Goal: Find specific page/section: Find specific page/section

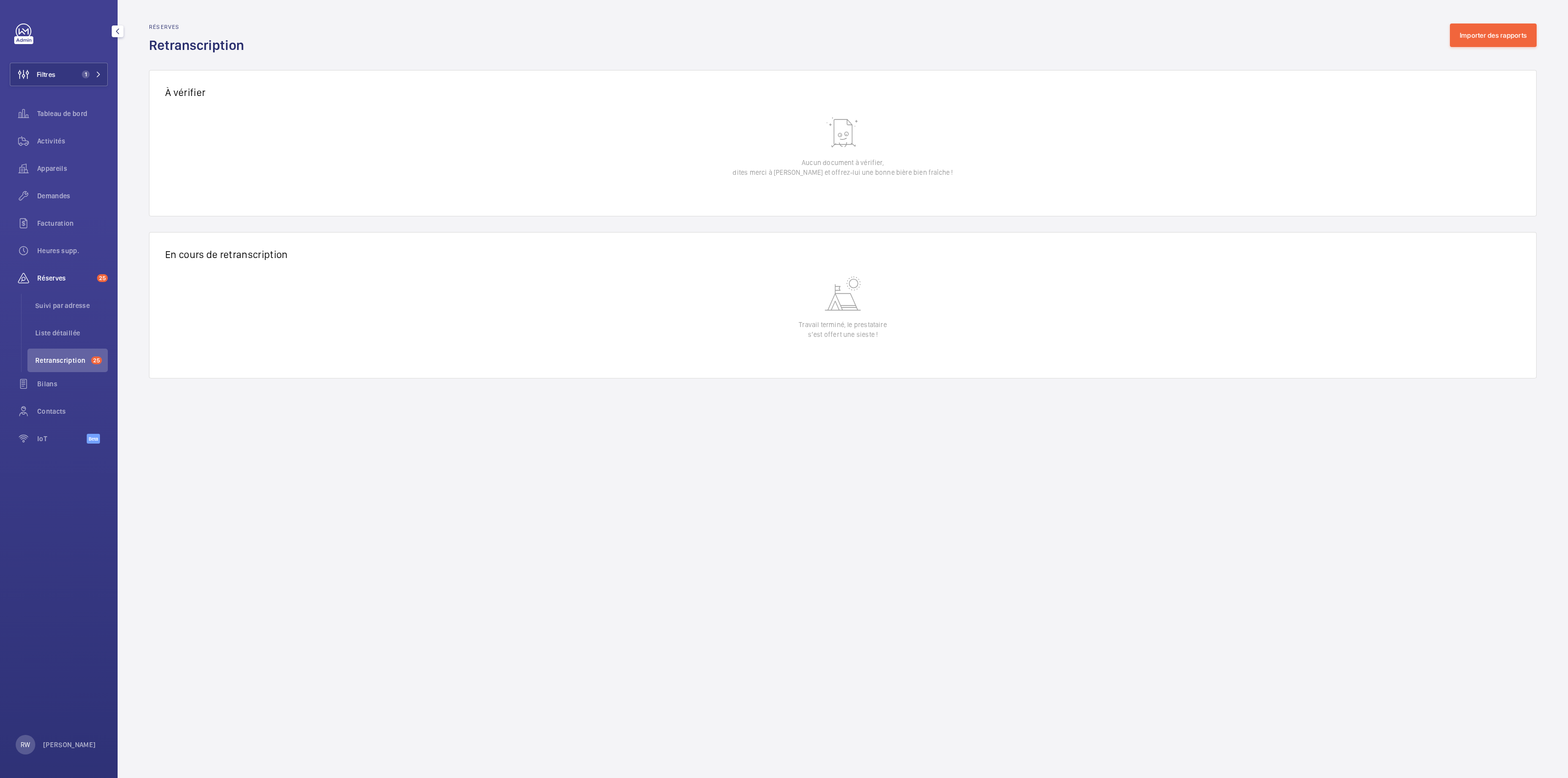
click at [19, 28] on link at bounding box center [23, 31] width 16 height 16
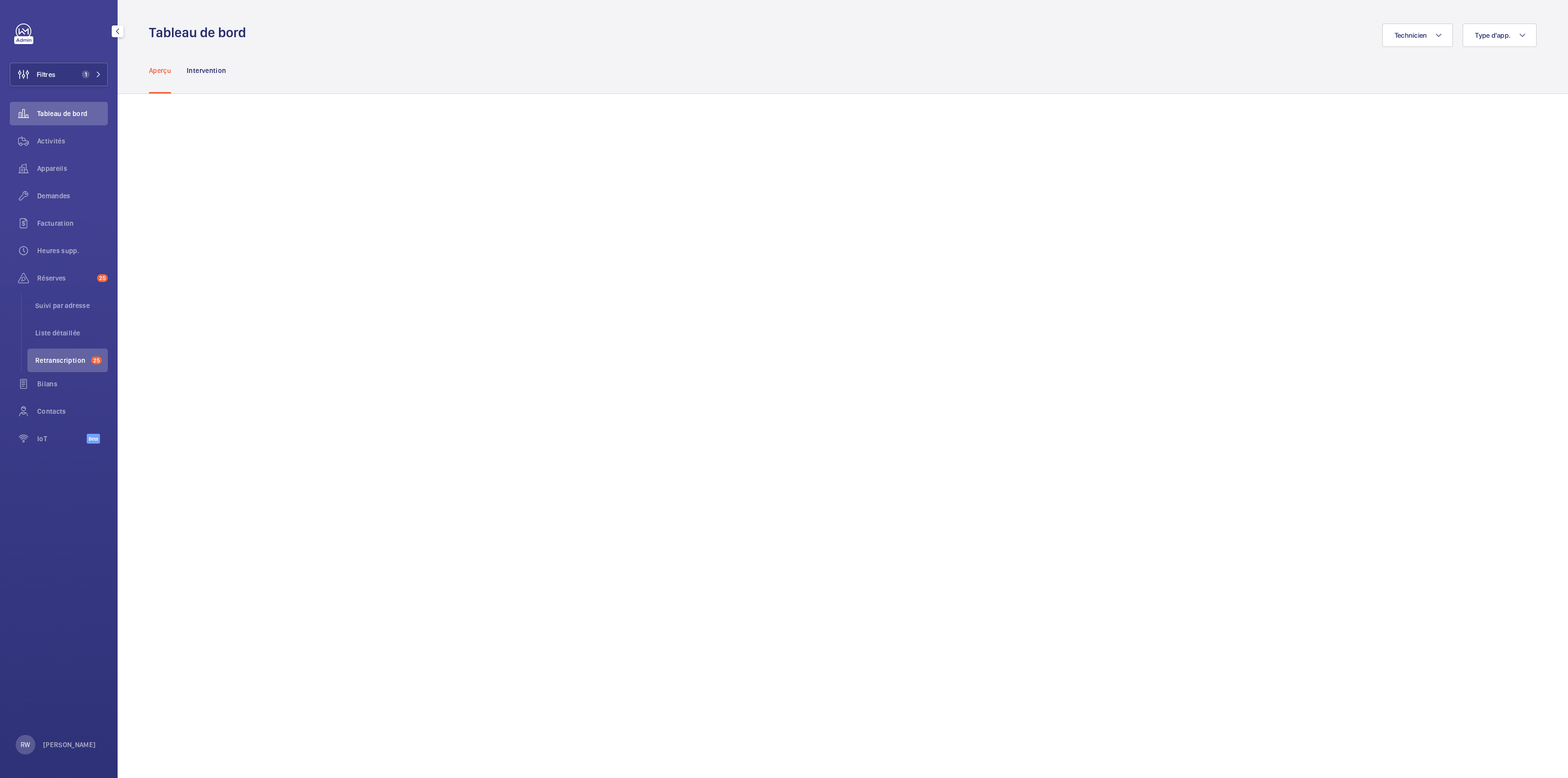
click at [65, 87] on div "Filtres 1 Tableau de bord Activités Appareils Demandes Facturation Heures supp.…" at bounding box center [58, 239] width 98 height 431
click at [70, 68] on button "Filtres 1" at bounding box center [58, 74] width 98 height 23
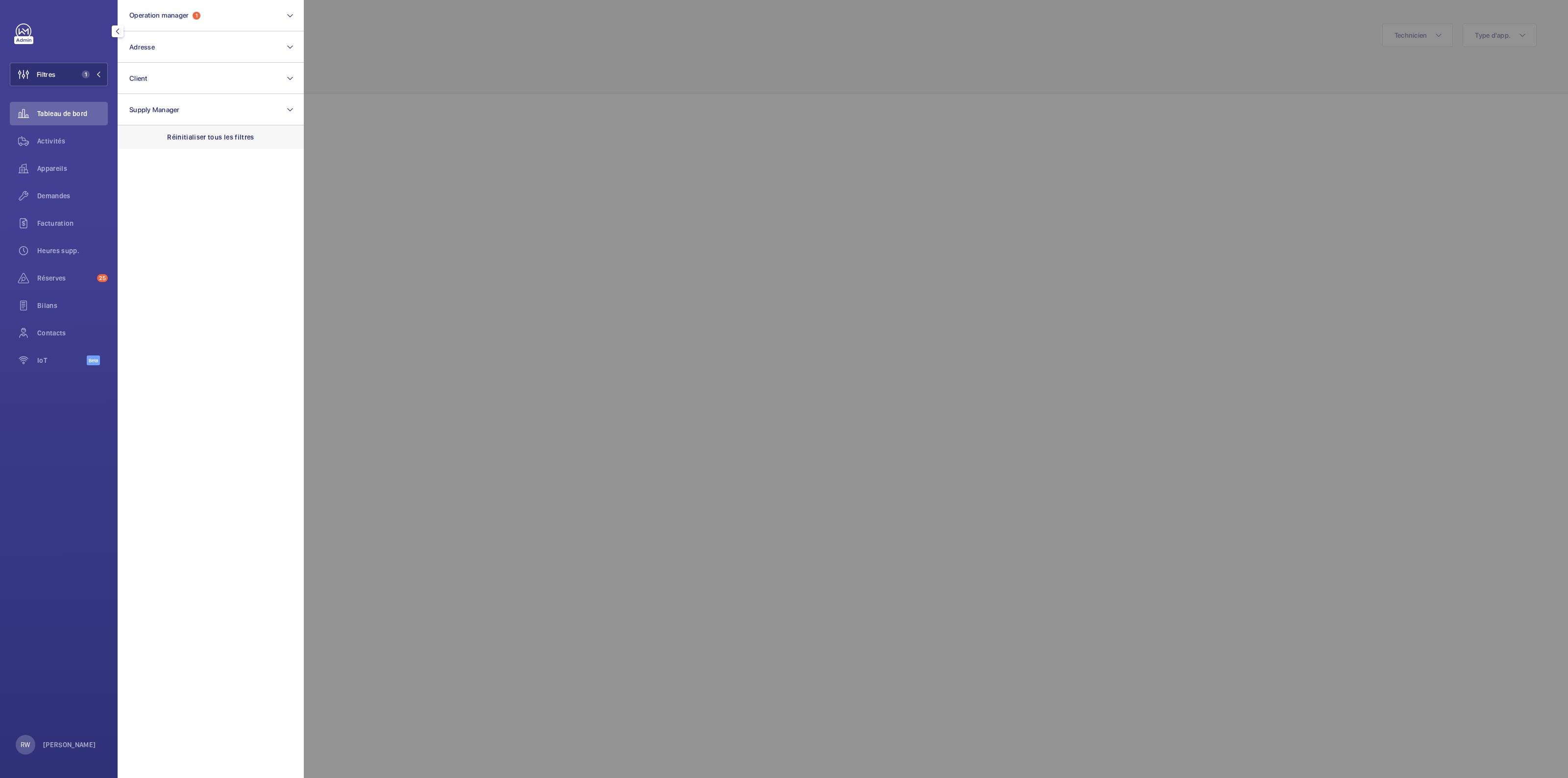
click at [202, 138] on p "Réinitialiser tous les filtres" at bounding box center [210, 137] width 87 height 10
click at [177, 54] on button "Adresse" at bounding box center [210, 46] width 186 height 31
type input "[STREET_ADDRESS]"
click at [189, 106] on span "Haussmann" at bounding box center [207, 110] width 37 height 8
click at [142, 106] on input "[STREET_ADDRESS]" at bounding box center [132, 110] width 20 height 20
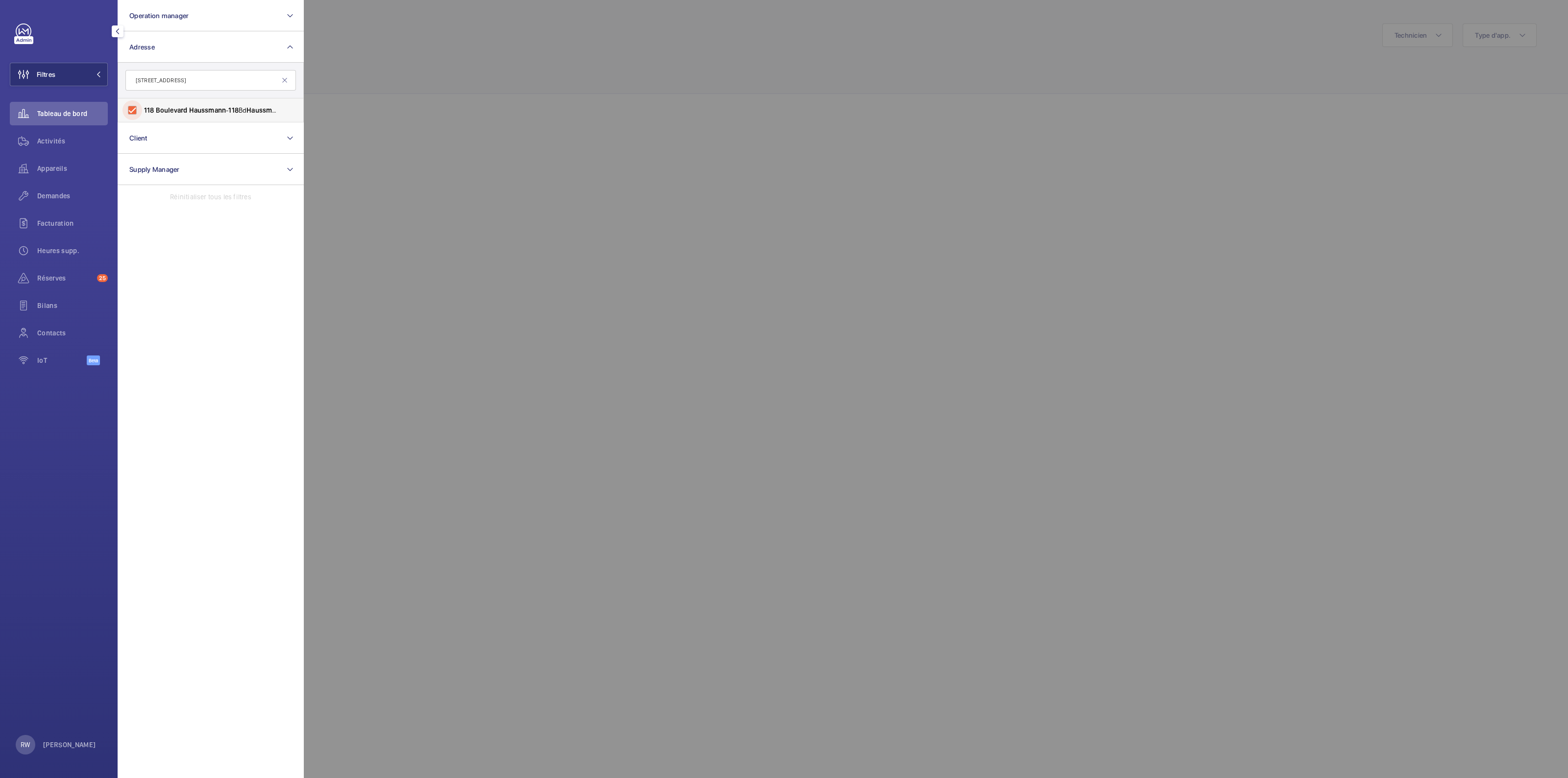
checkbox input "true"
click at [499, 61] on div at bounding box center [1087, 389] width 1568 height 778
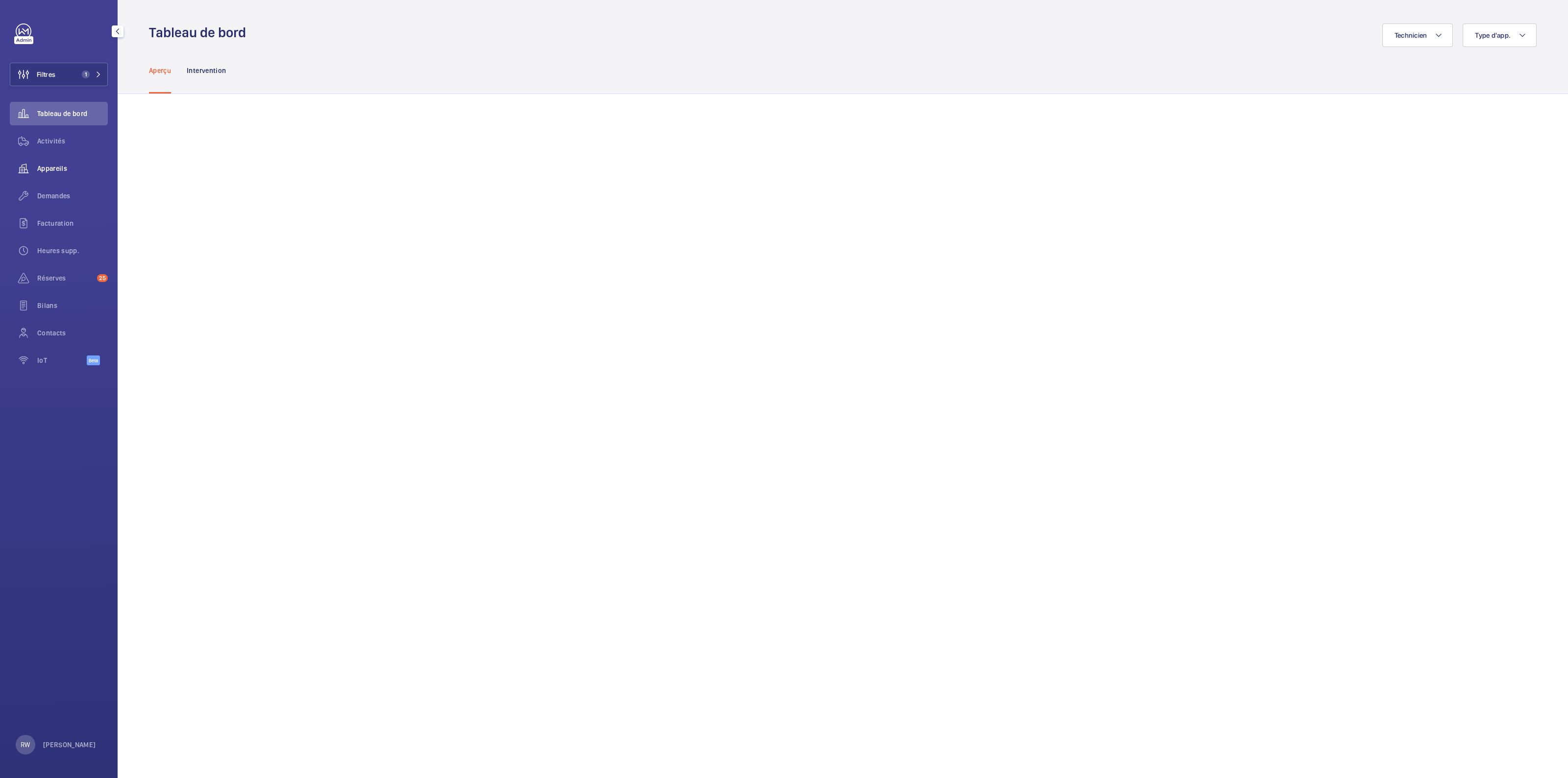
click at [47, 170] on span "Appareils" at bounding box center [72, 168] width 70 height 10
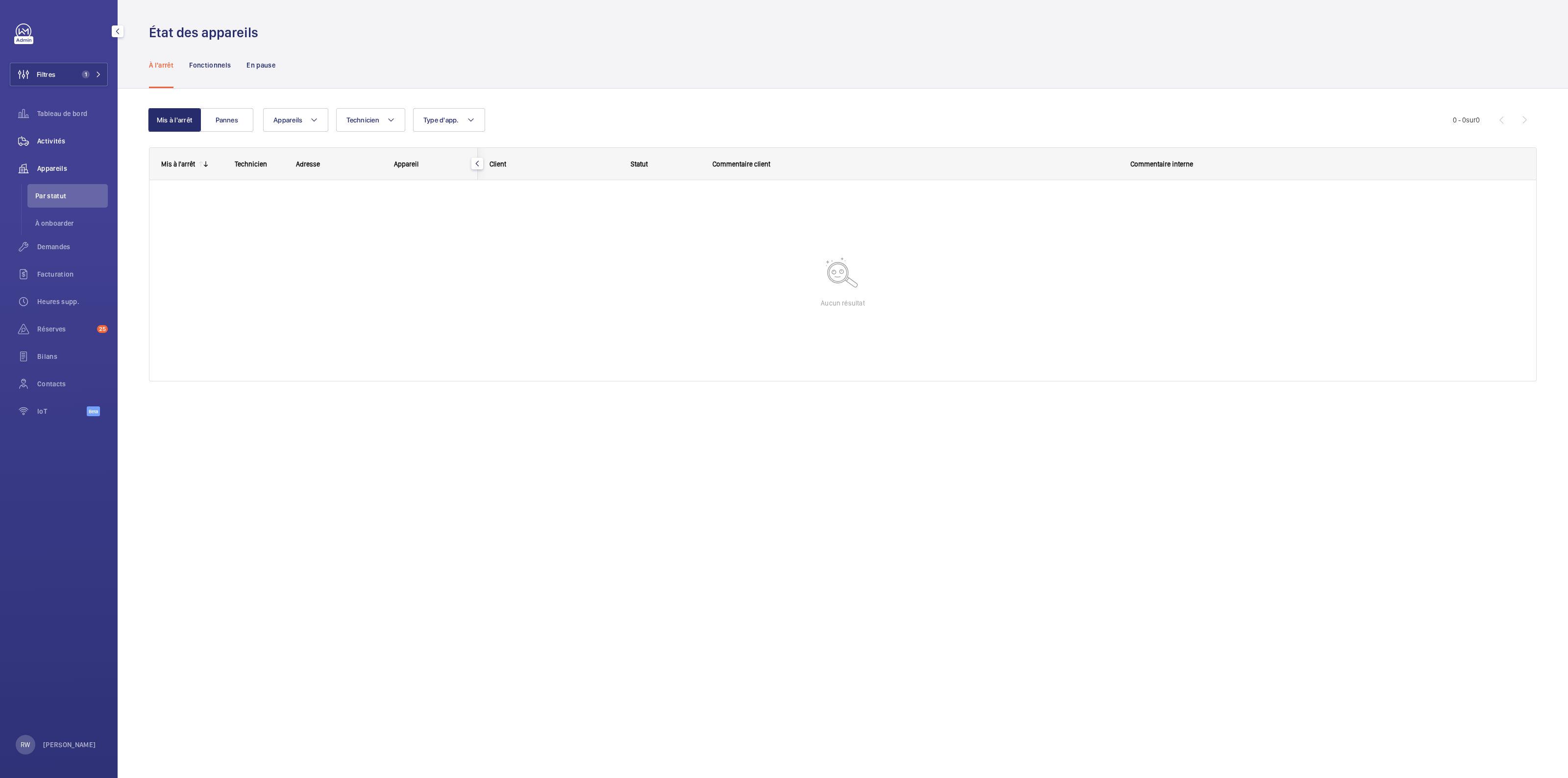
click at [46, 142] on span "Activités" at bounding box center [72, 141] width 70 height 10
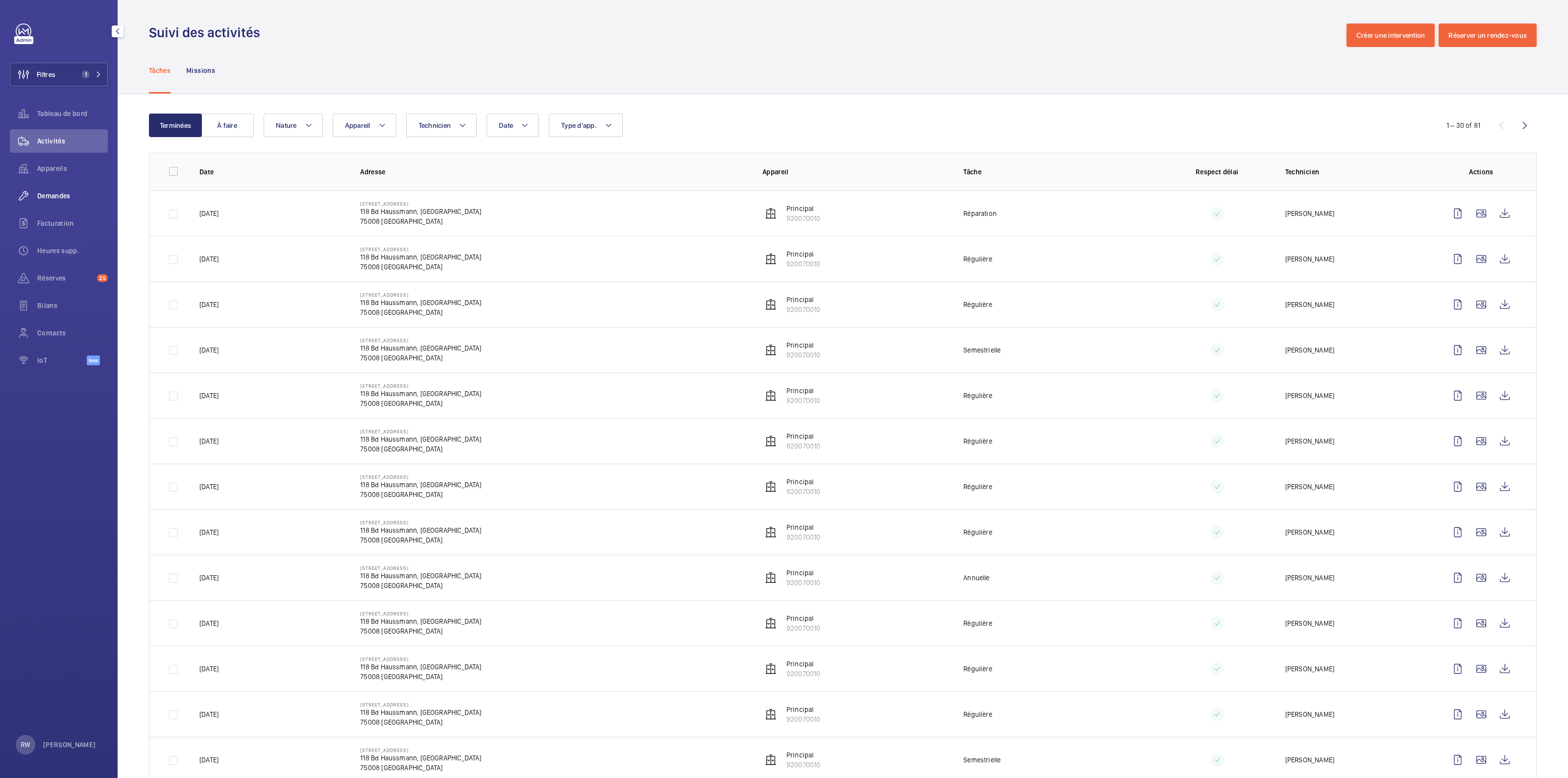
click at [50, 192] on span "Demandes" at bounding box center [72, 195] width 70 height 10
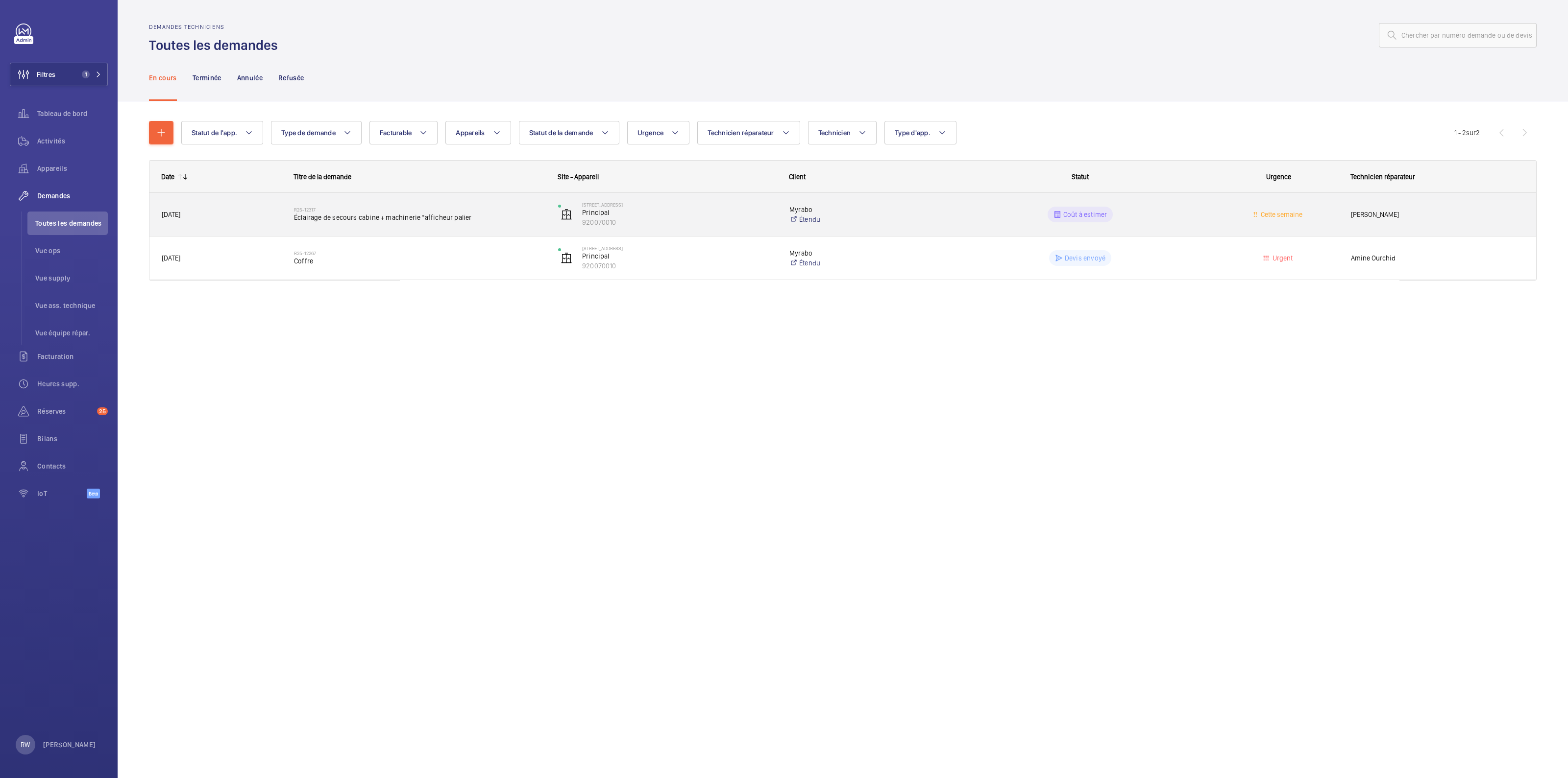
click at [482, 216] on span "Éclairage de secours cabine + machinerie *afficheur palier" at bounding box center [419, 217] width 251 height 10
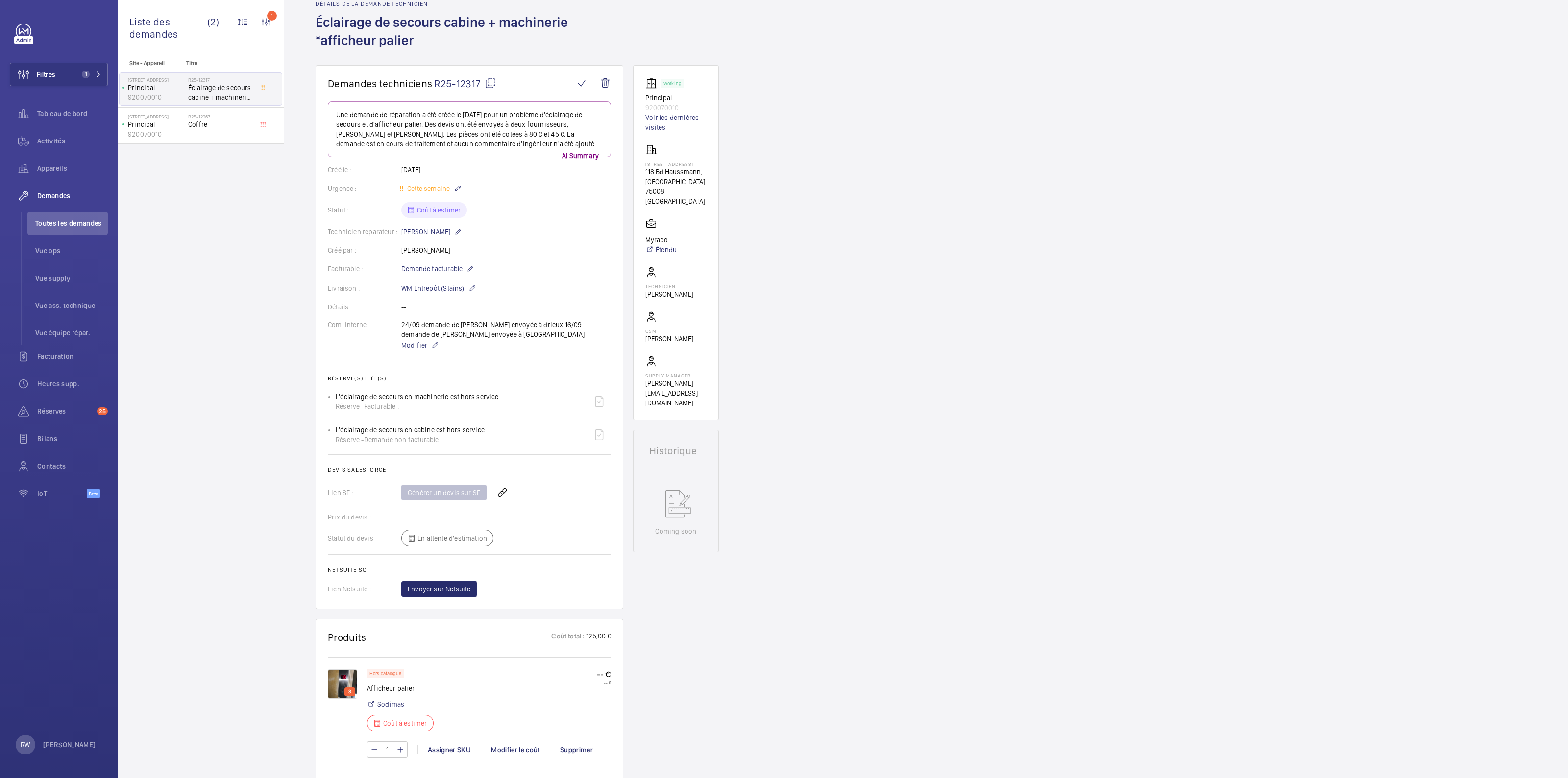
scroll to position [244, 0]
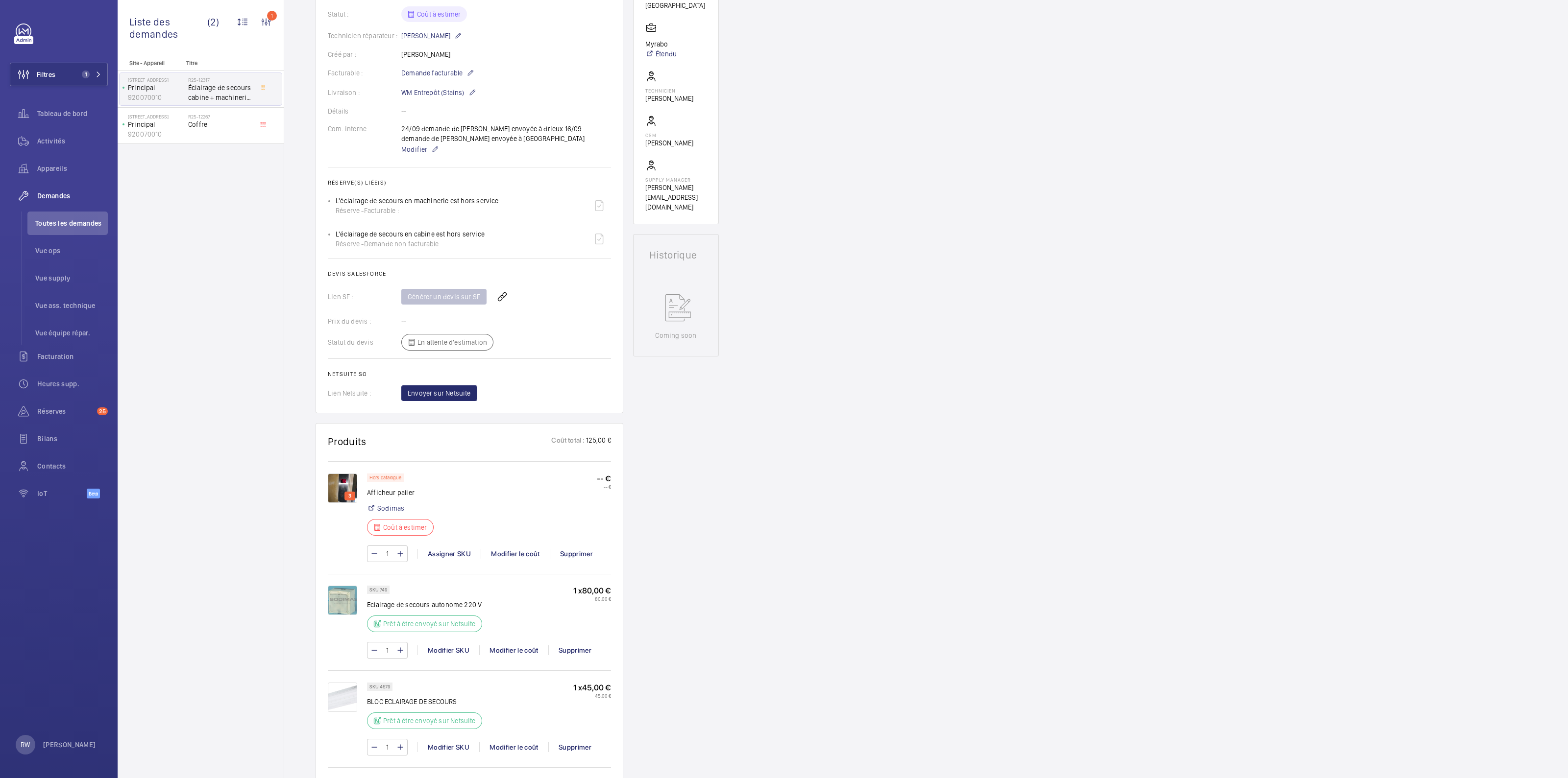
click at [344, 490] on img at bounding box center [342, 488] width 30 height 30
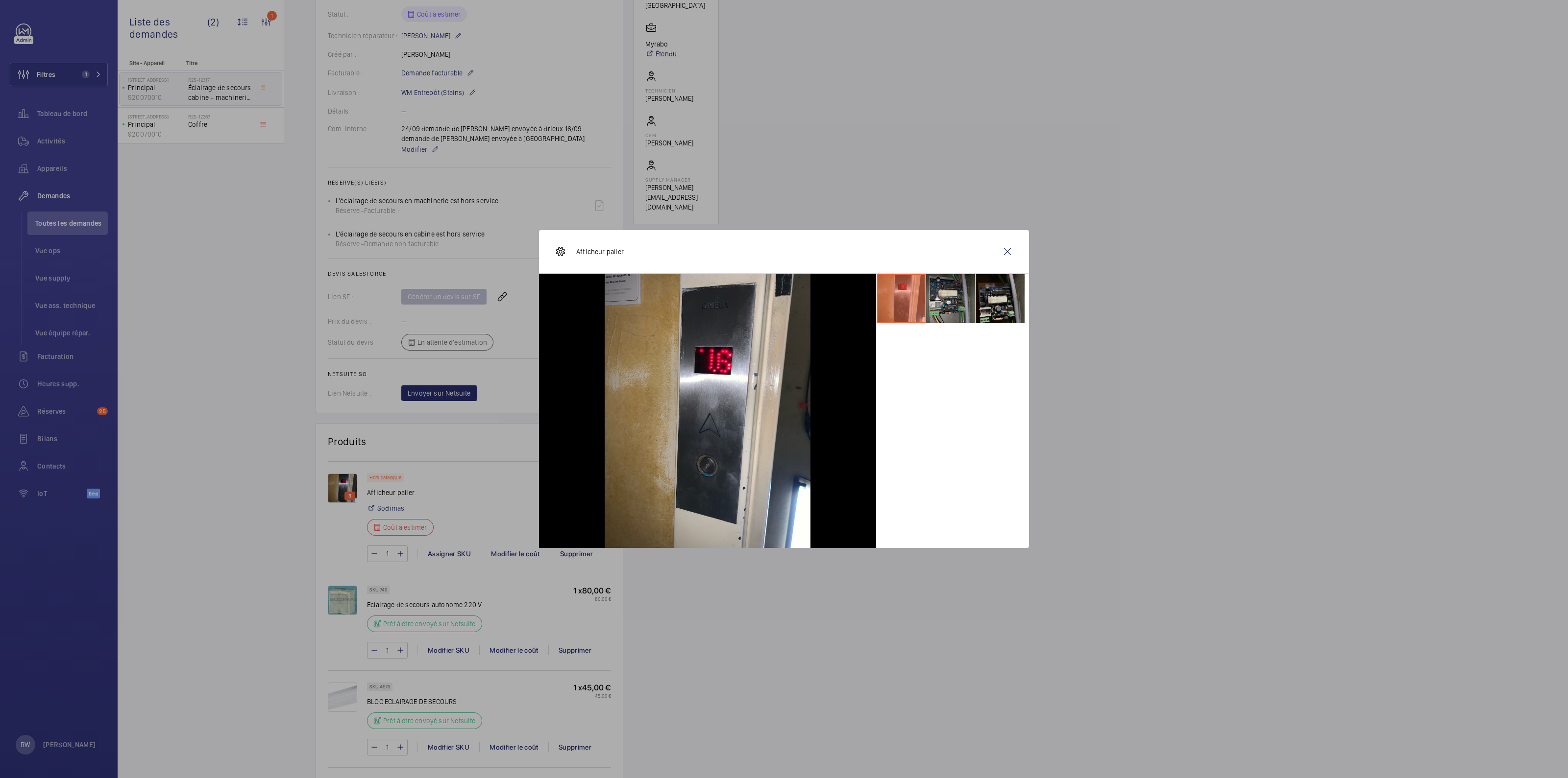
click at [941, 301] on li at bounding box center [950, 298] width 49 height 49
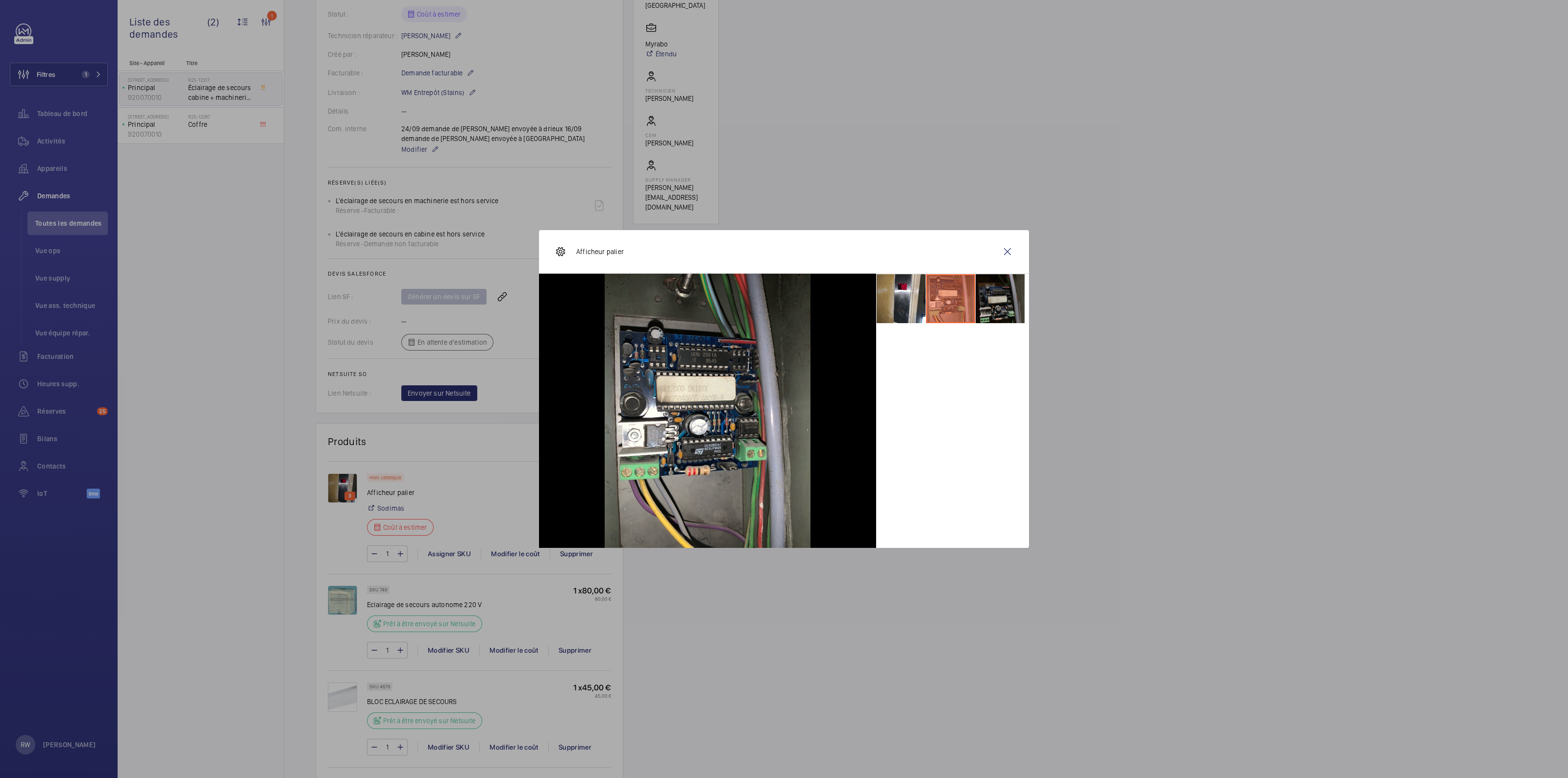
click at [993, 300] on li at bounding box center [1000, 298] width 49 height 49
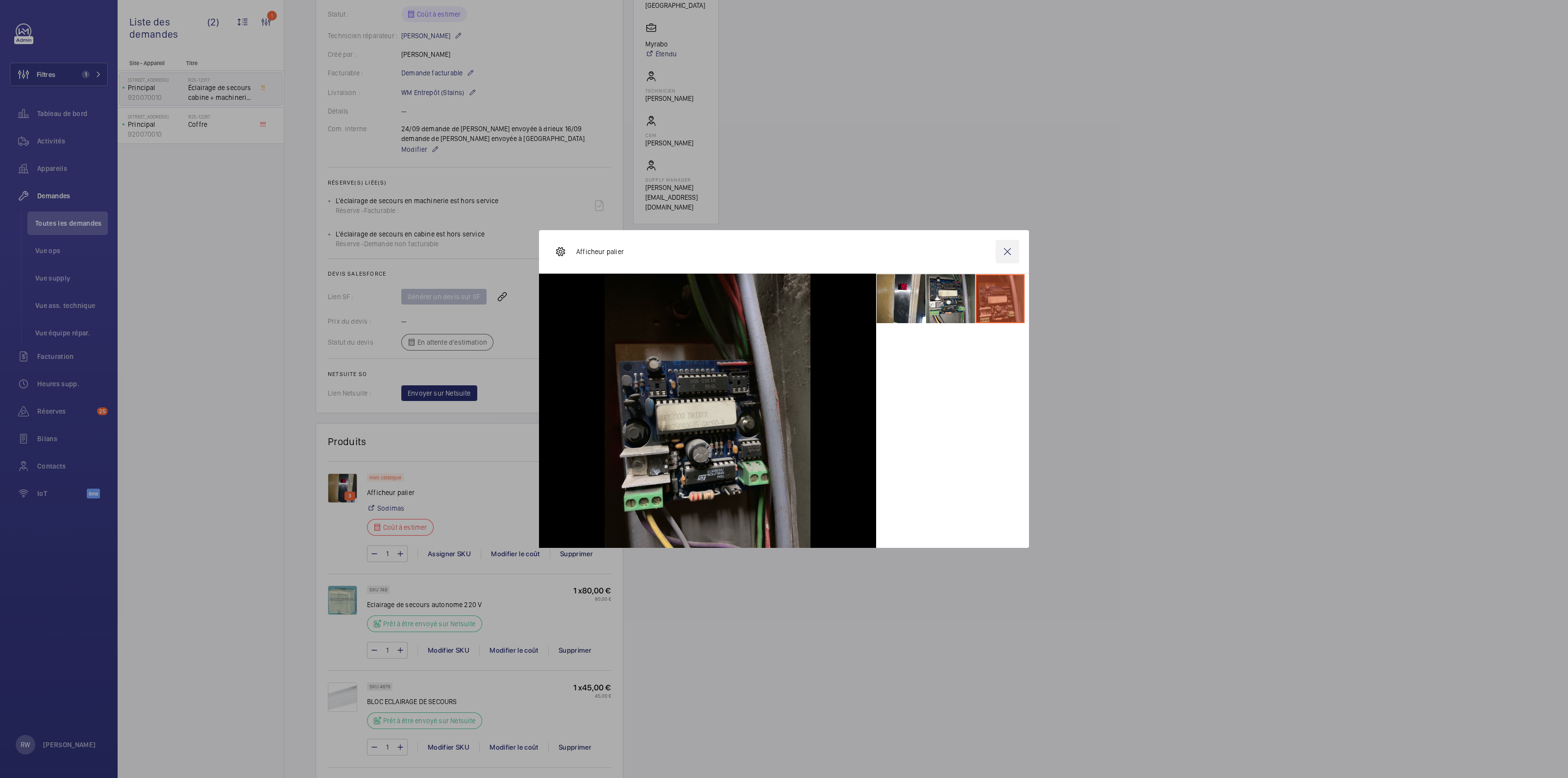
click at [1008, 251] on wm-front-icon-button at bounding box center [1007, 251] width 23 height 23
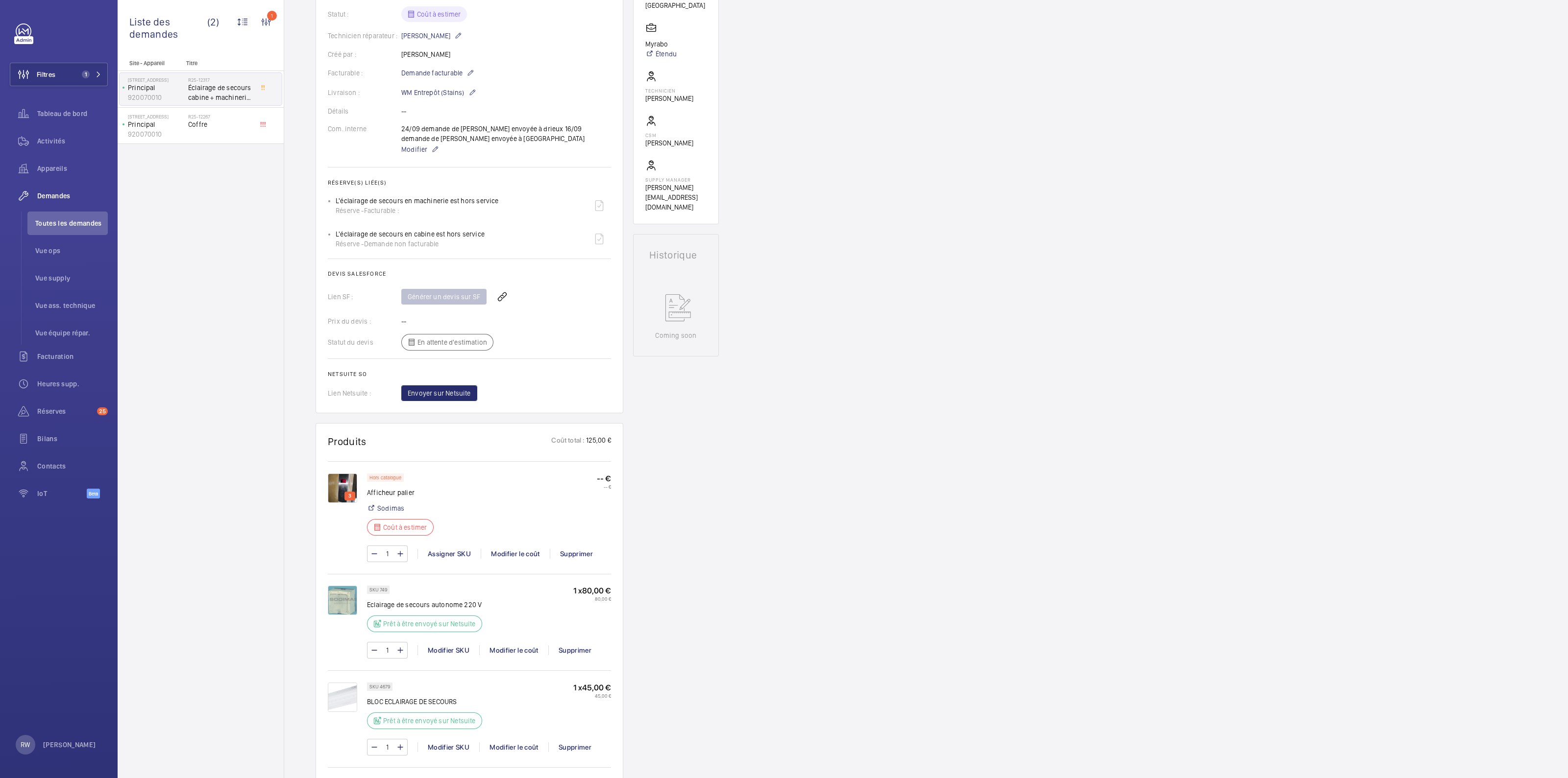
click at [341, 602] on img at bounding box center [342, 600] width 30 height 30
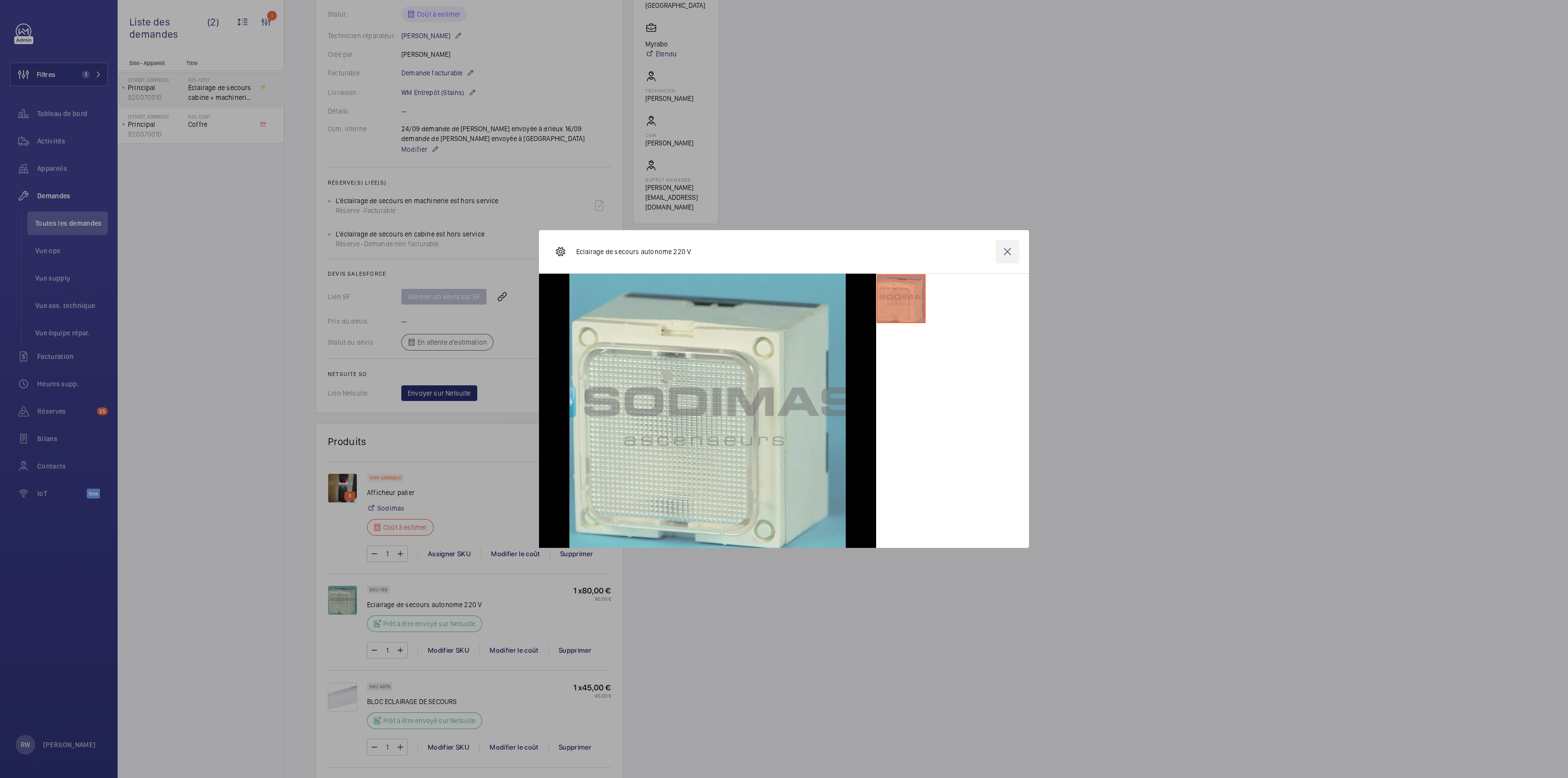
click at [1012, 252] on wm-front-icon-button at bounding box center [1007, 251] width 23 height 23
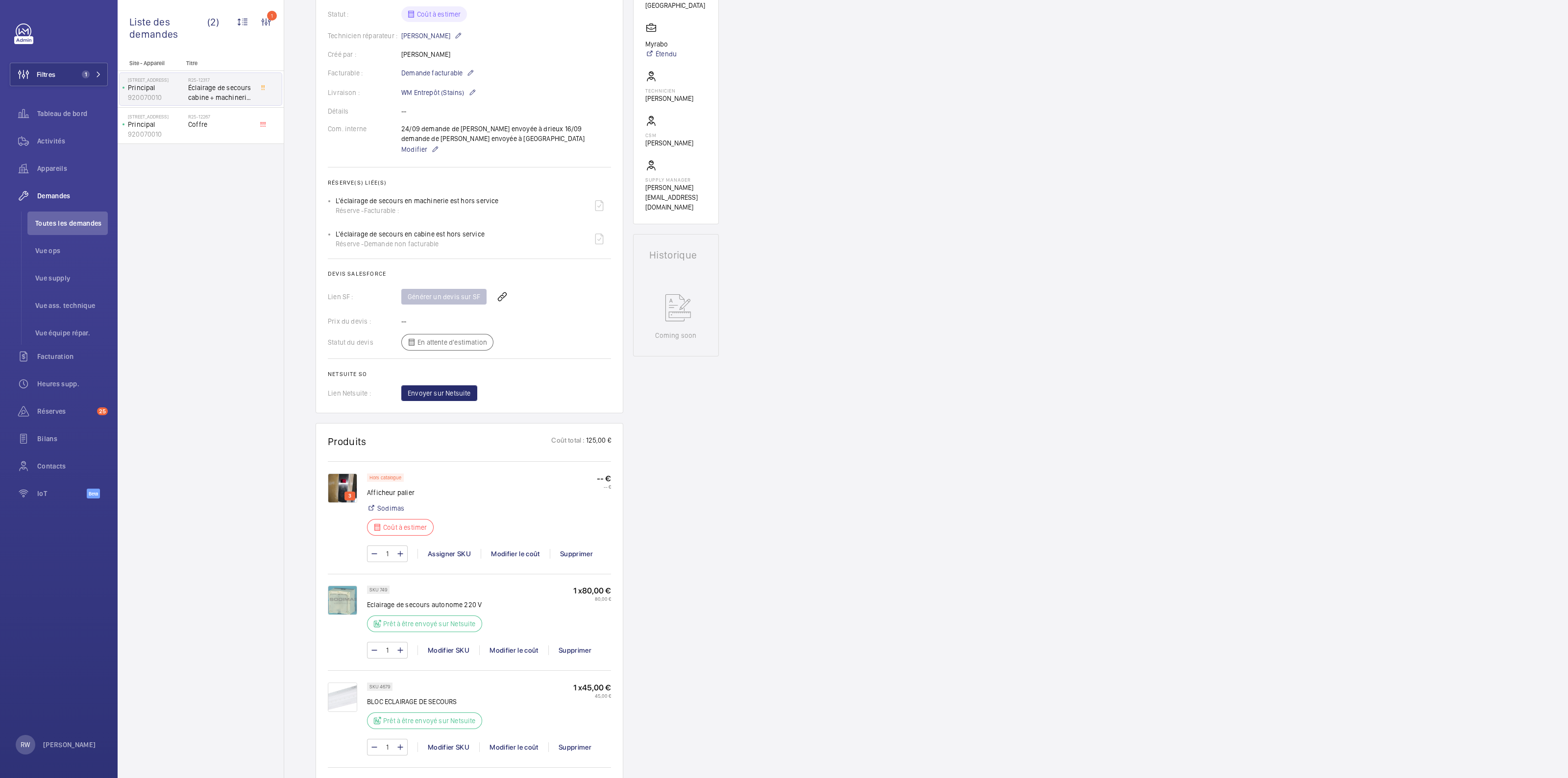
click at [348, 694] on img at bounding box center [342, 697] width 30 height 30
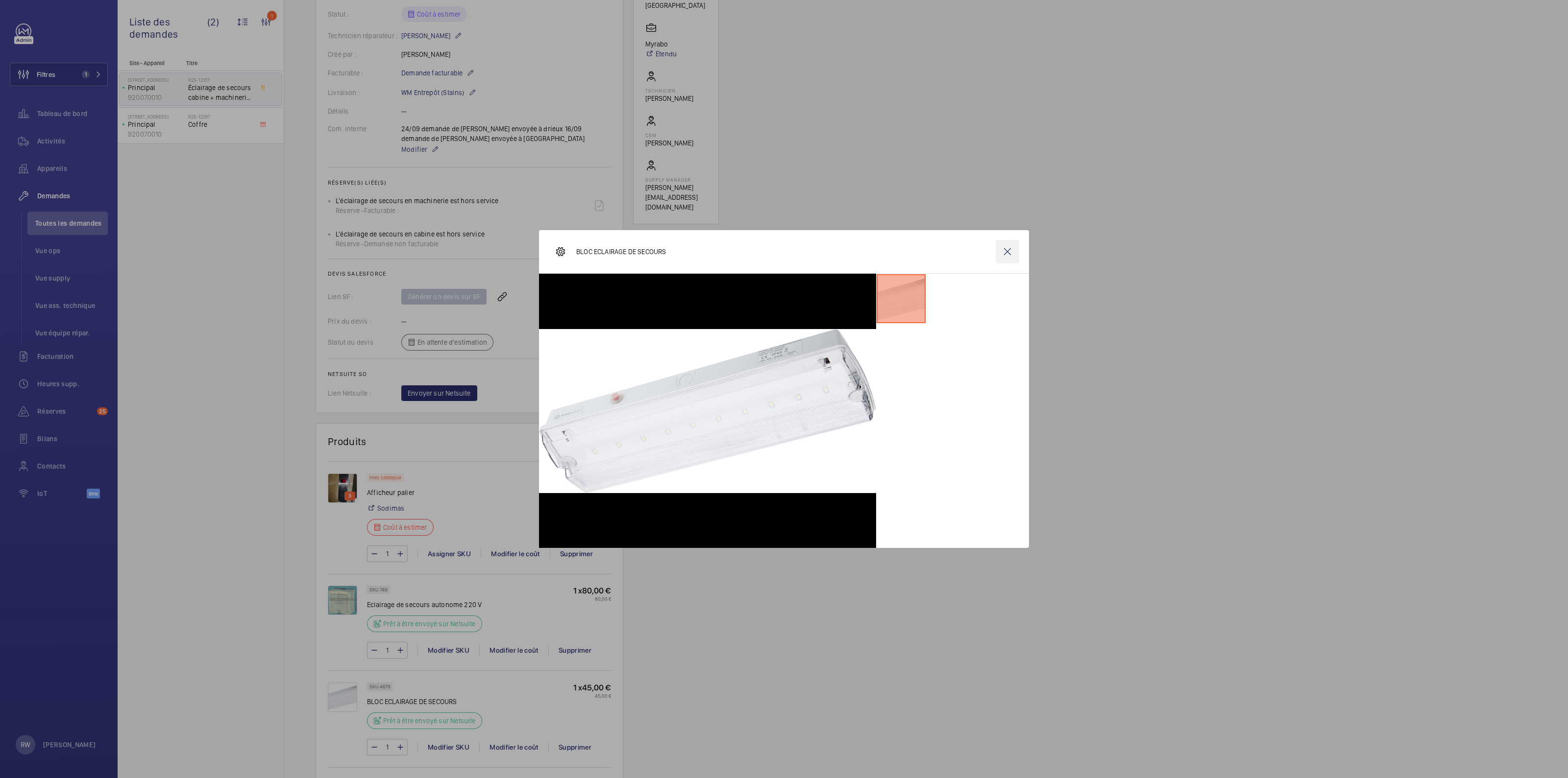
click at [1007, 252] on wm-front-icon-button at bounding box center [1007, 251] width 23 height 23
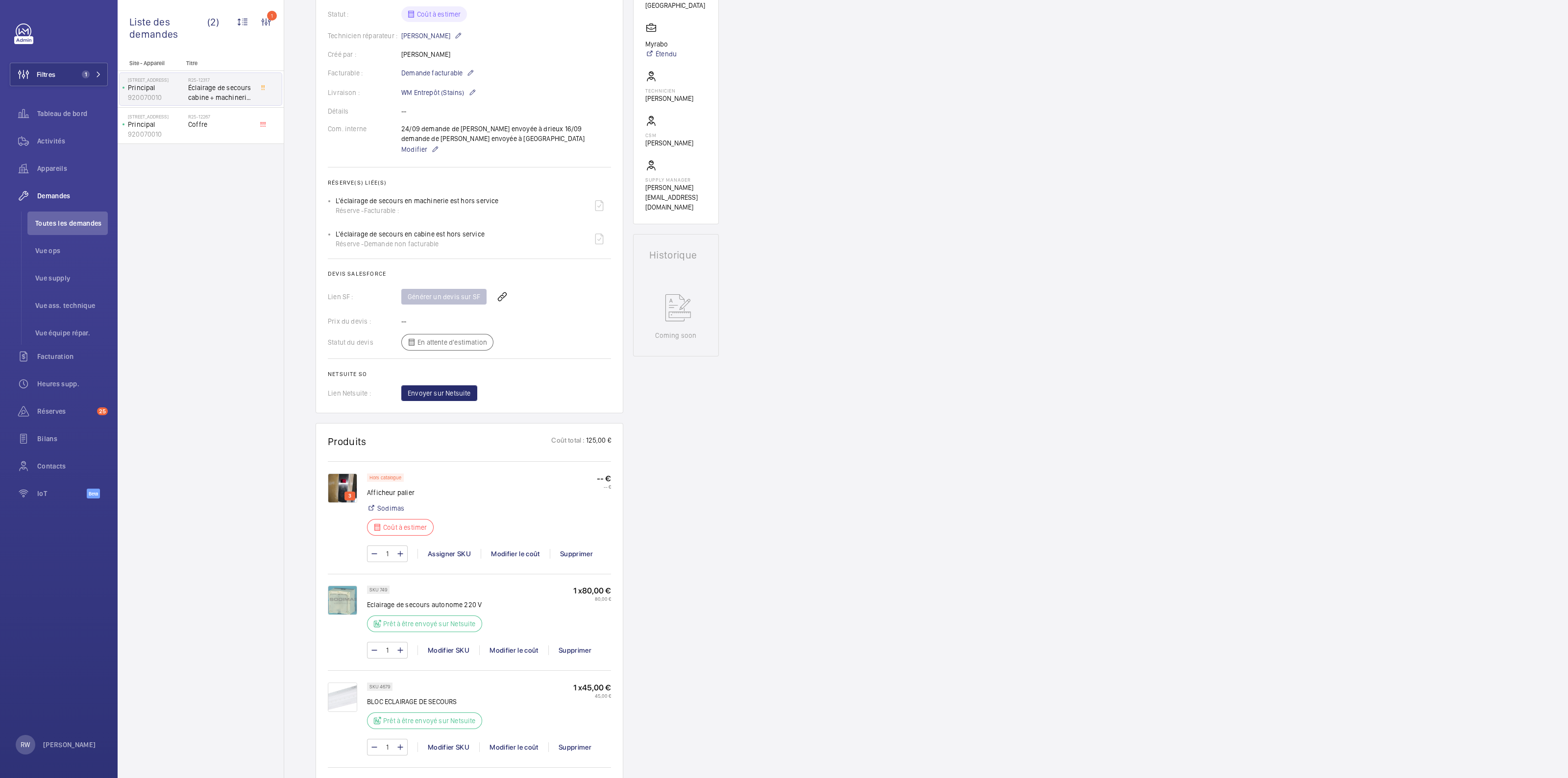
click at [343, 487] on img at bounding box center [342, 488] width 30 height 30
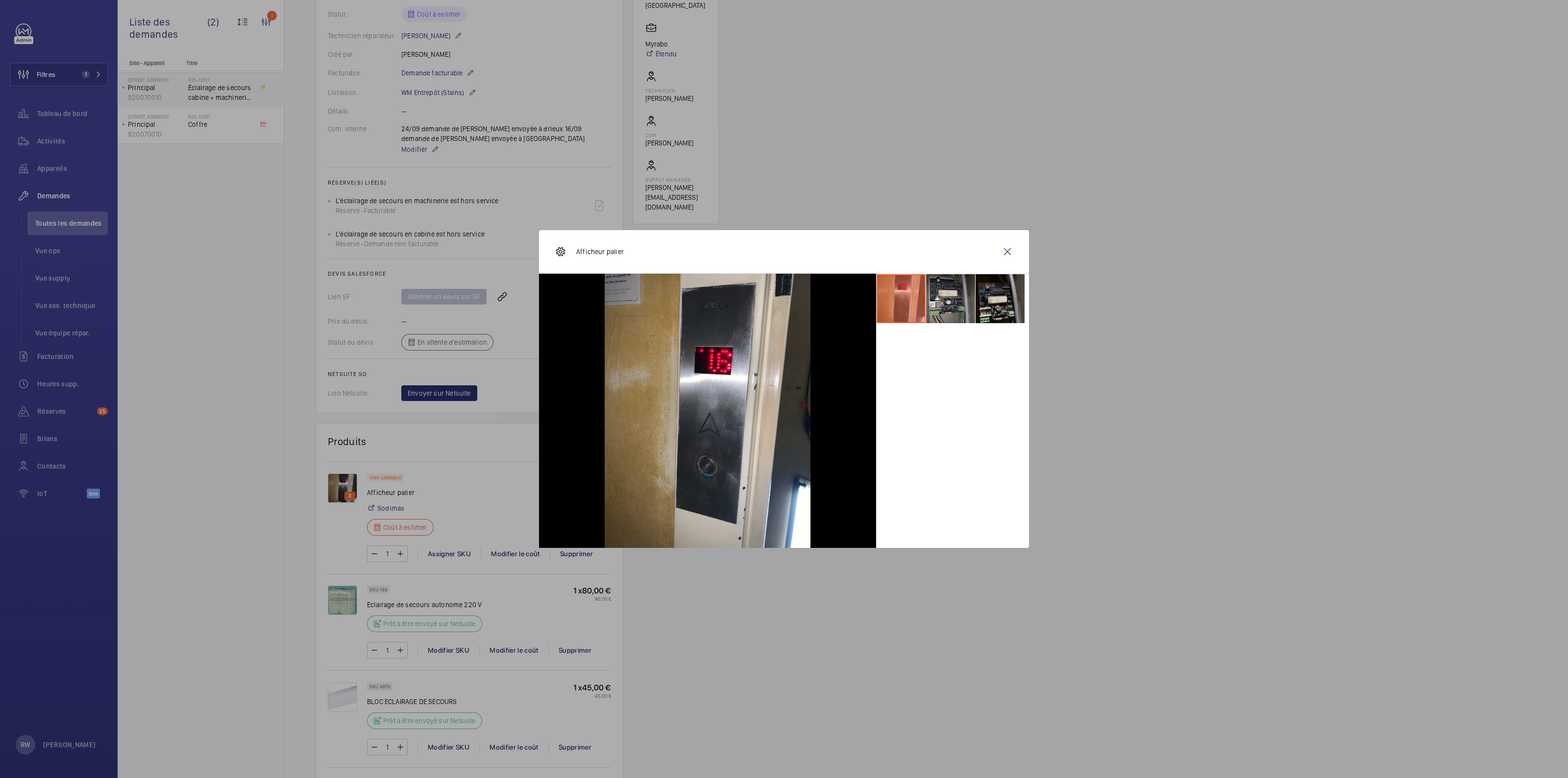
click at [946, 297] on li at bounding box center [950, 298] width 49 height 49
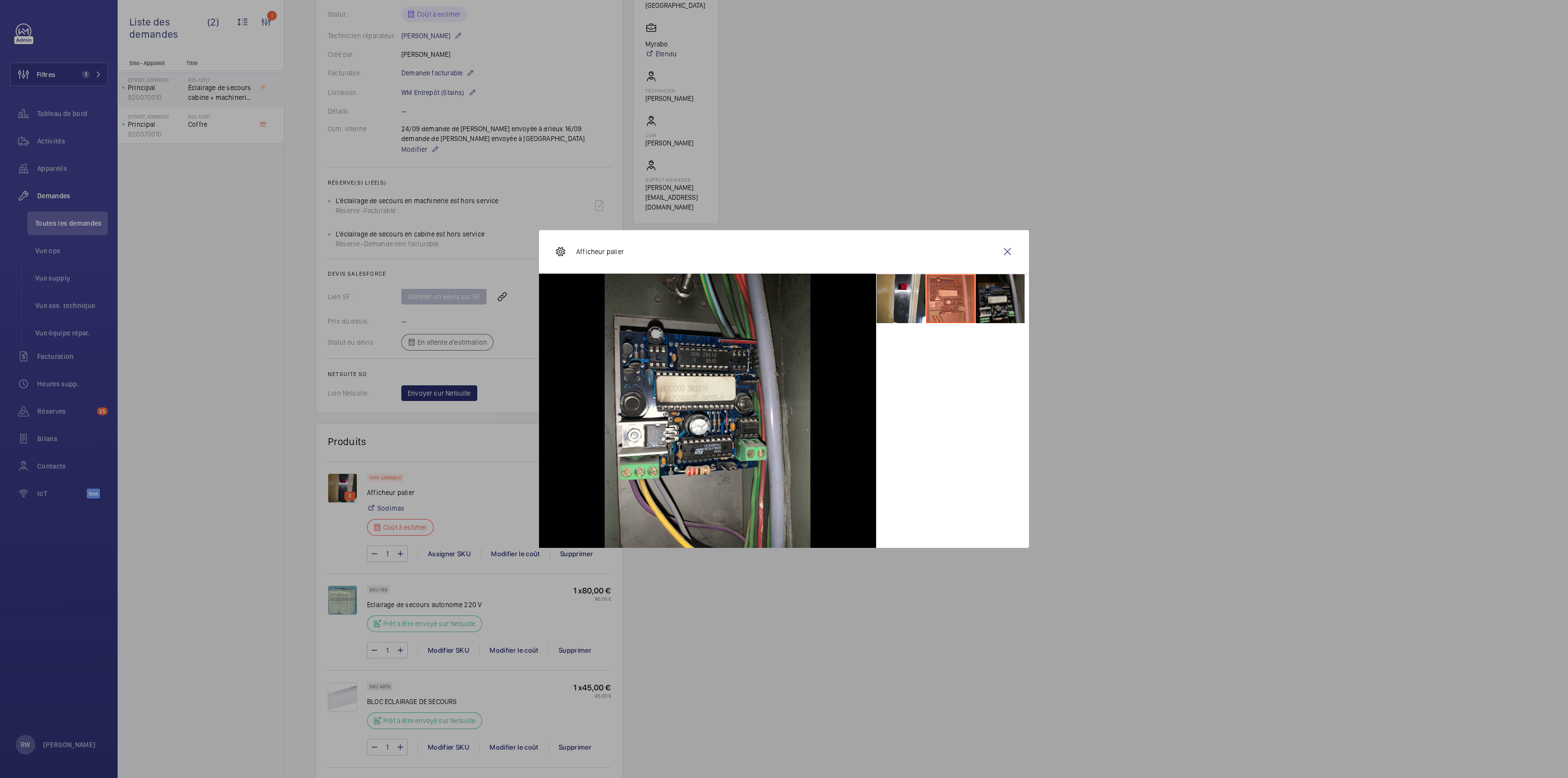
click at [999, 291] on li at bounding box center [1000, 298] width 49 height 49
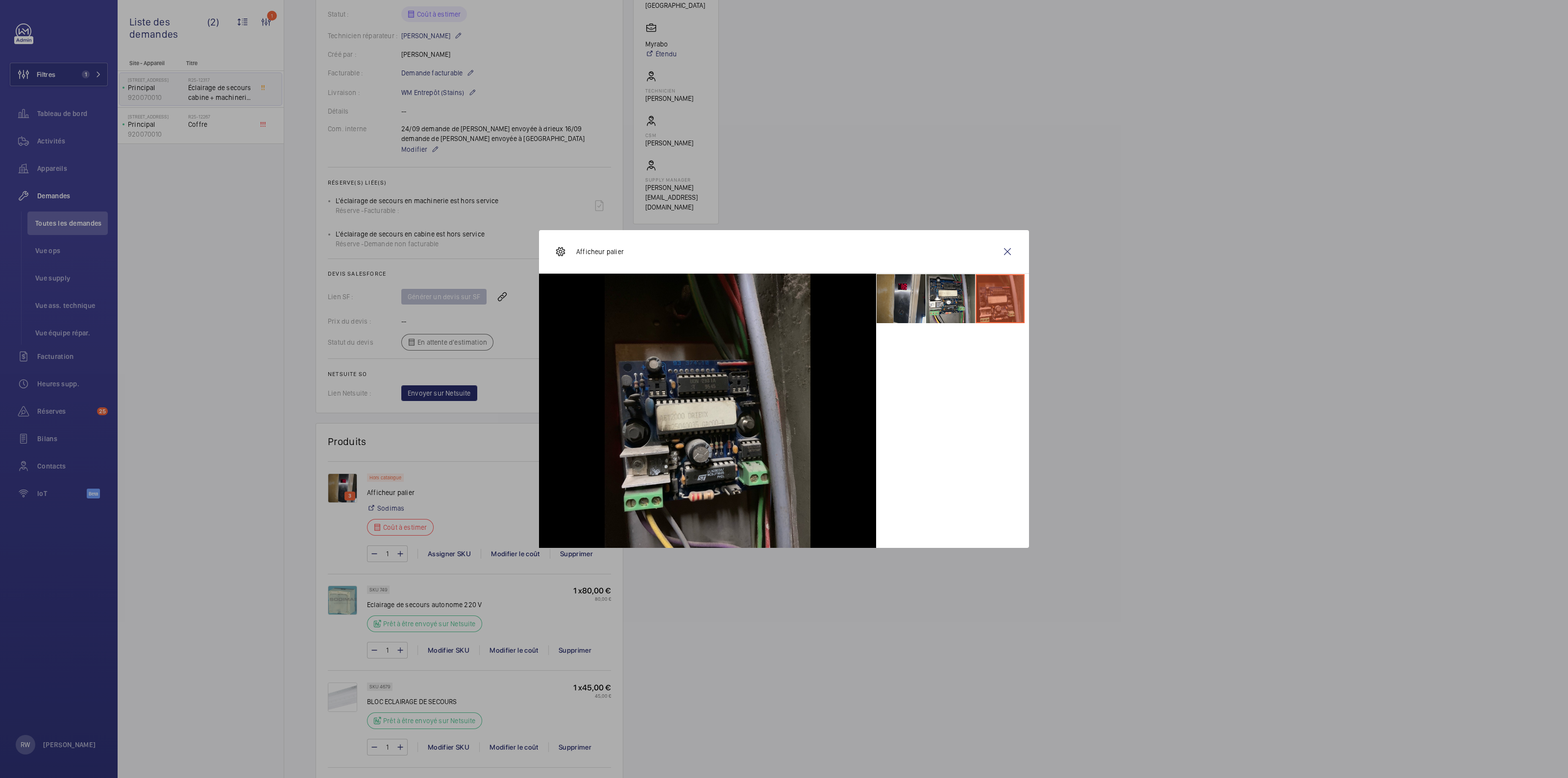
click at [920, 305] on li at bounding box center [901, 298] width 49 height 49
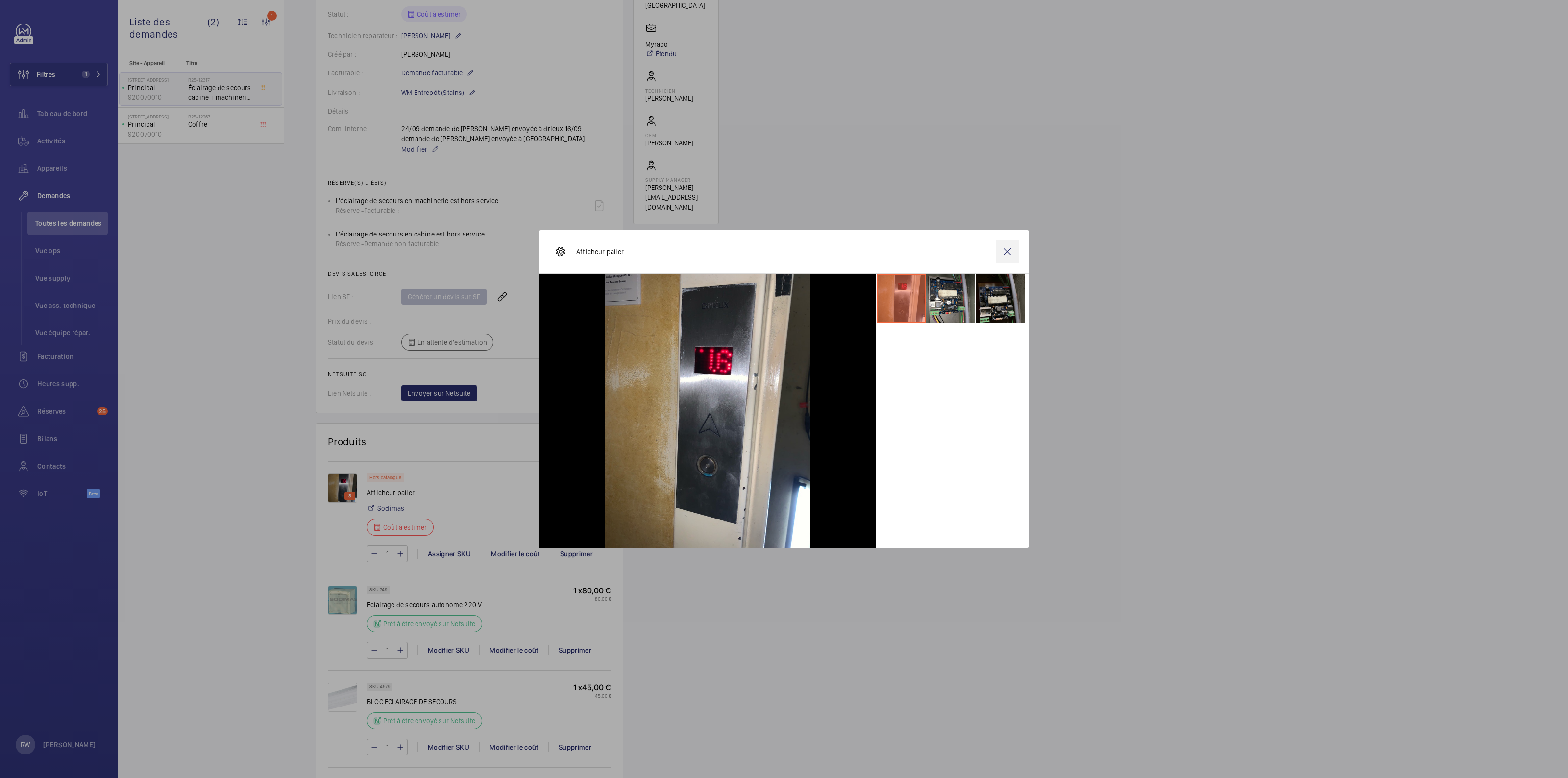
click at [1011, 250] on wm-front-icon-button at bounding box center [1007, 251] width 23 height 23
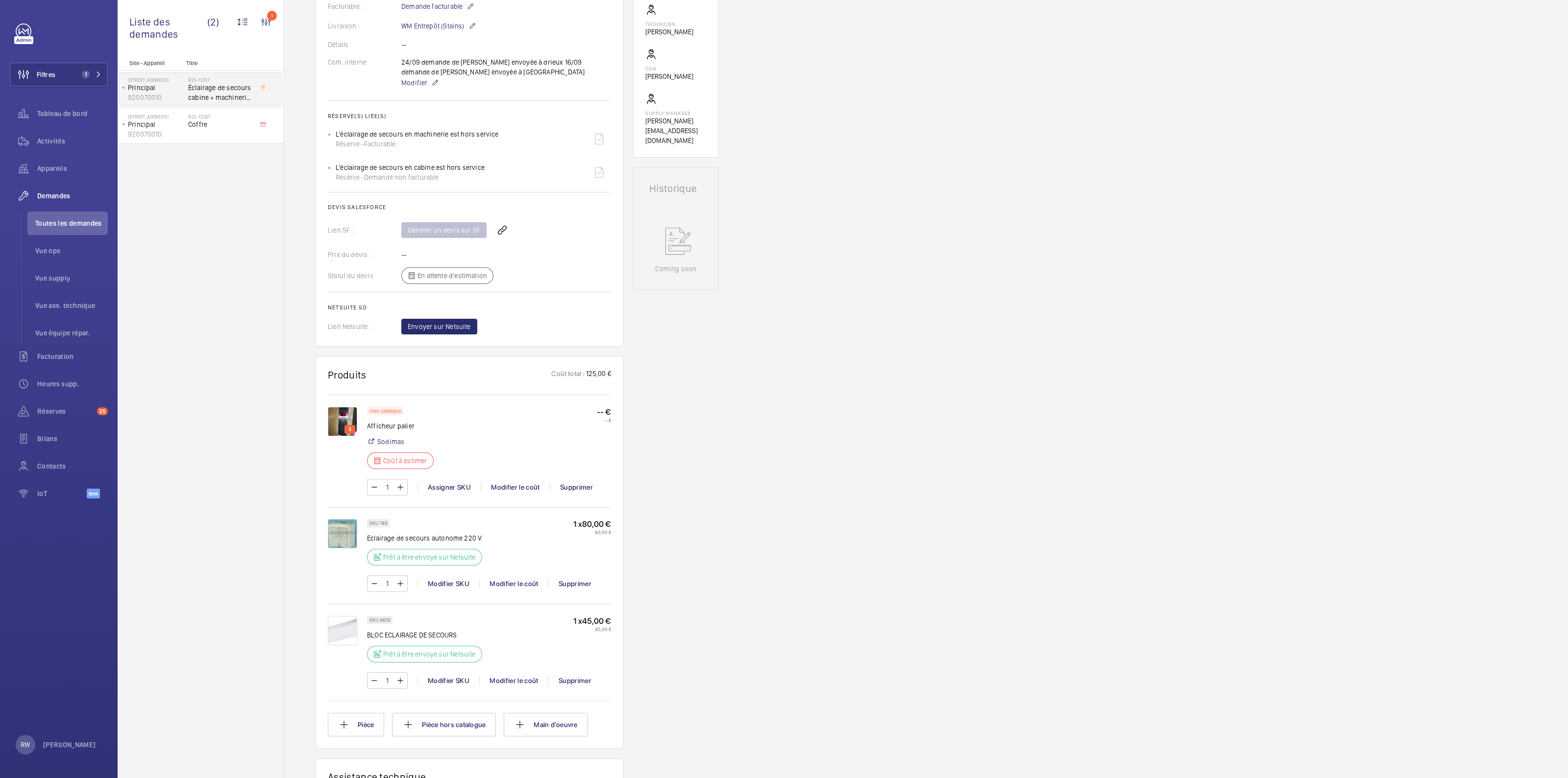
scroll to position [367, 0]
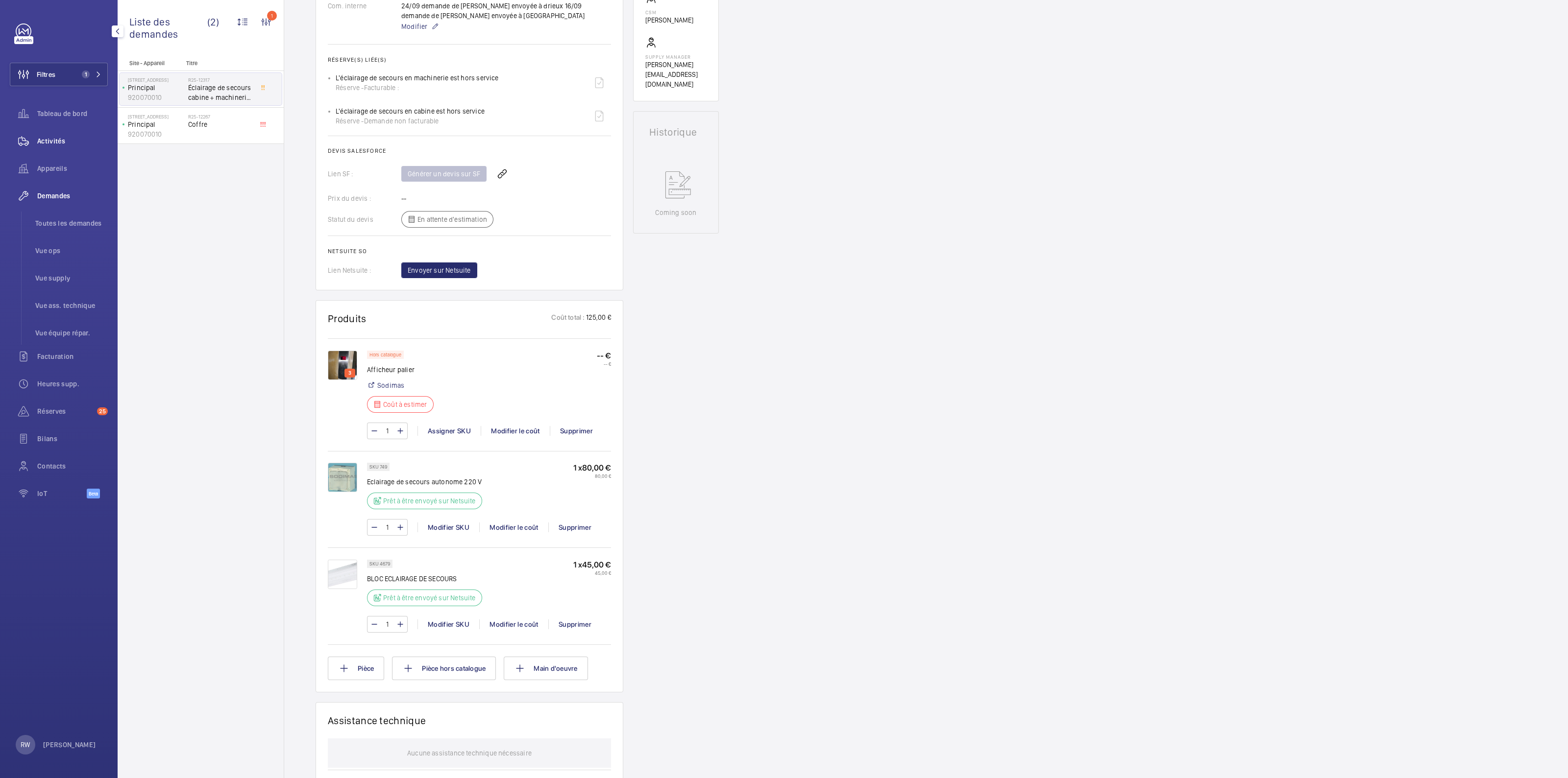
click at [48, 141] on span "Activités" at bounding box center [72, 141] width 70 height 10
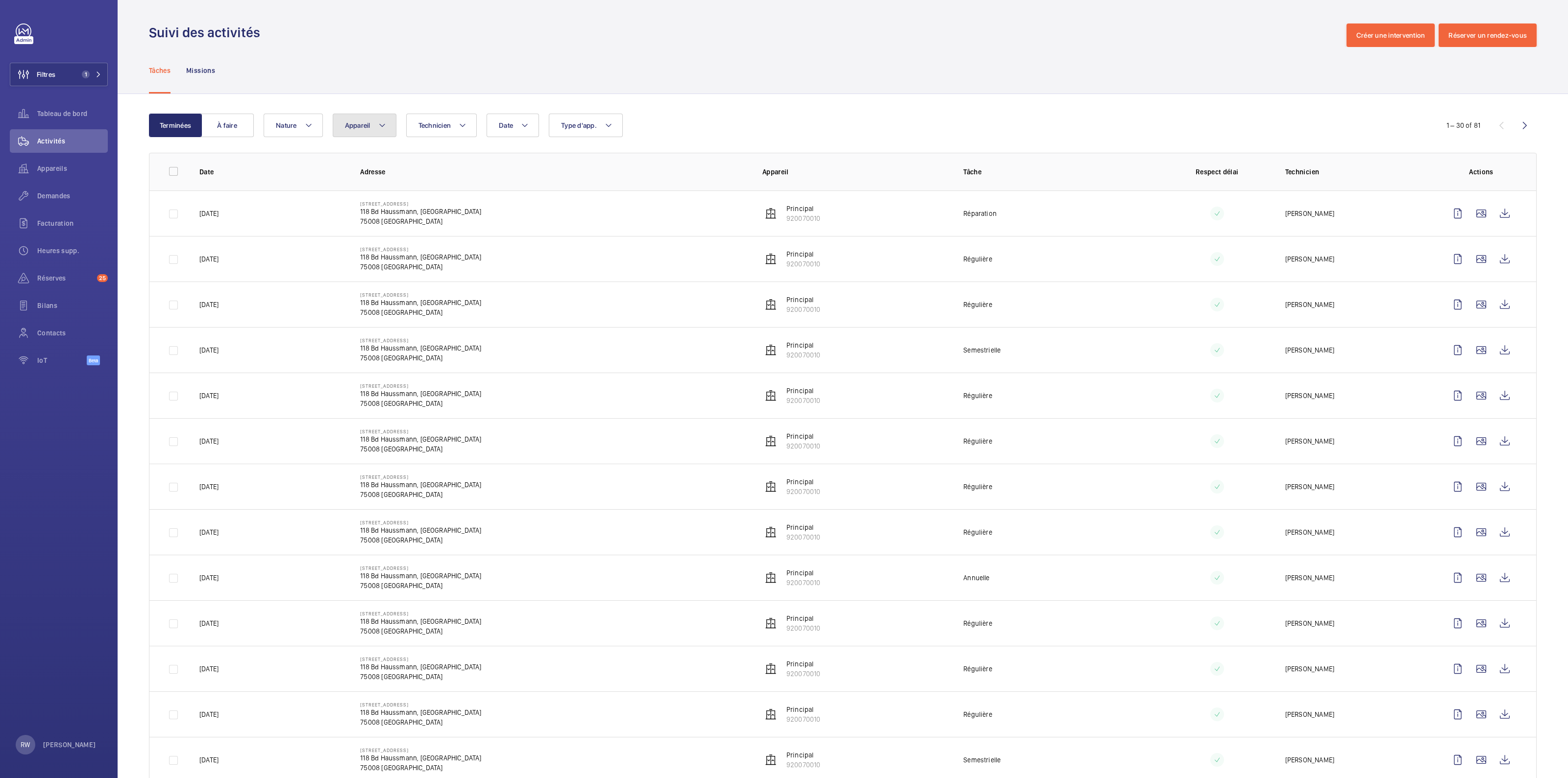
click at [381, 126] on mat-icon at bounding box center [382, 126] width 8 height 12
click at [61, 84] on button "Filtres 1" at bounding box center [58, 74] width 98 height 23
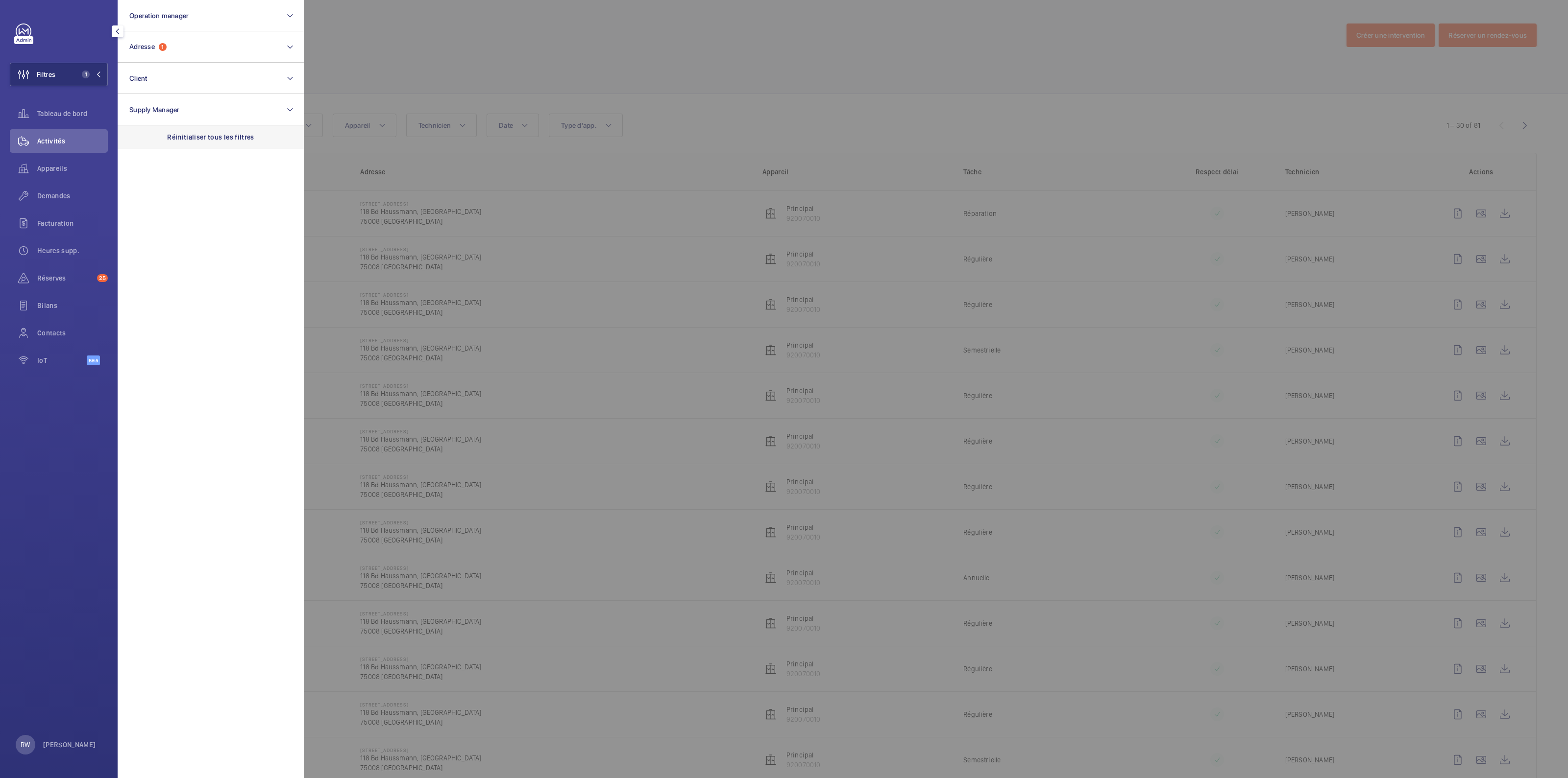
click at [227, 136] on p "Réinitialiser tous les filtres" at bounding box center [210, 137] width 87 height 10
click at [473, 57] on div at bounding box center [1087, 389] width 1568 height 778
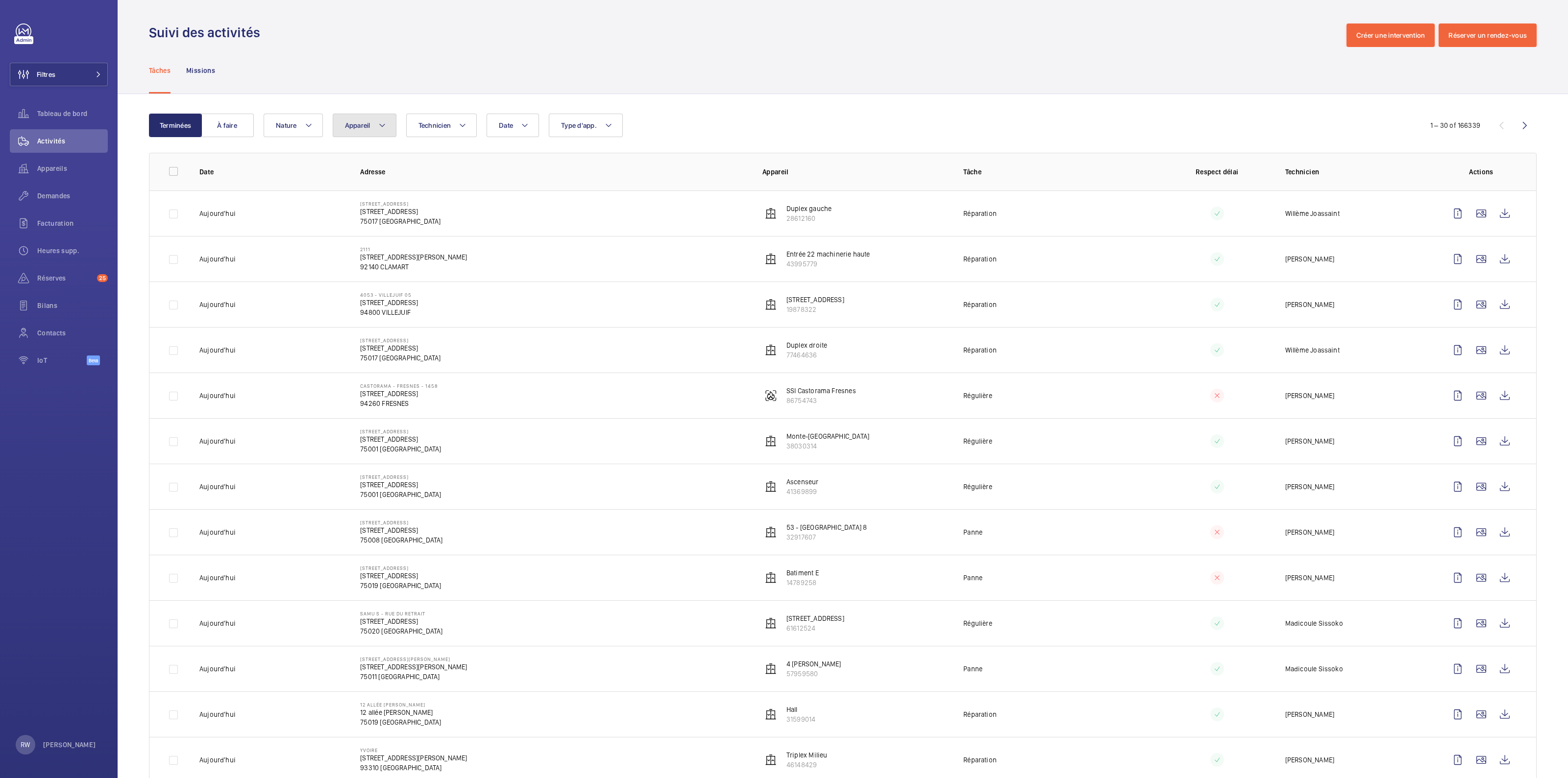
click at [379, 130] on mat-icon at bounding box center [382, 126] width 8 height 12
type input "32141899"
click at [359, 213] on input "EPMR Escalier C, 32141899" at bounding box center [354, 216] width 20 height 20
checkbox input "true"
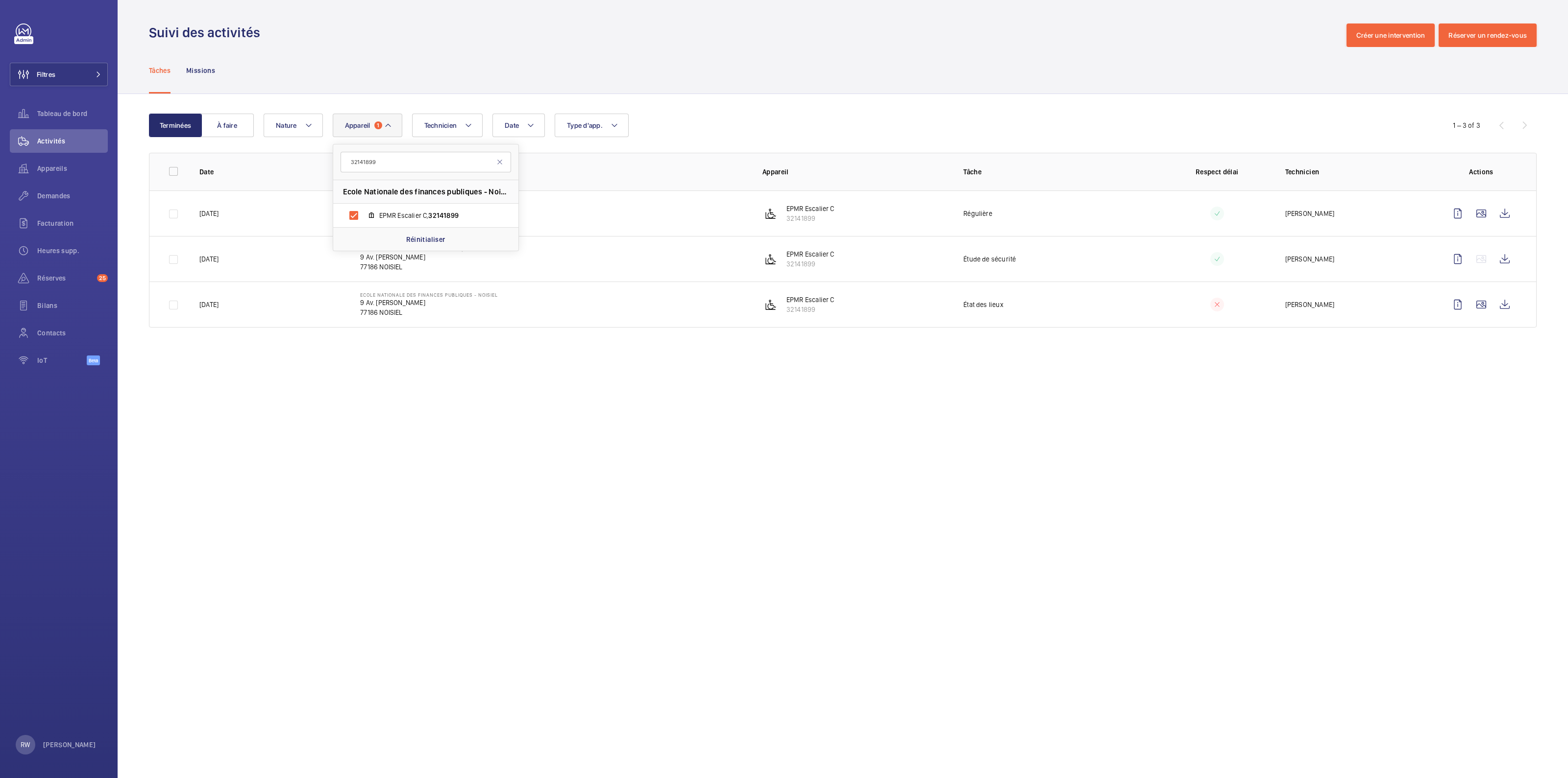
click at [712, 44] on div "Suivi des activités Créer une intervention Réserver un rendez-vous" at bounding box center [843, 35] width 1388 height 23
click at [815, 108] on div "Terminées À faire Date Technicien Appareil 1 Type d'app. Nature 1 – 3 of 3 Date…" at bounding box center [843, 223] width 1451 height 257
click at [230, 123] on button "À faire" at bounding box center [227, 125] width 53 height 23
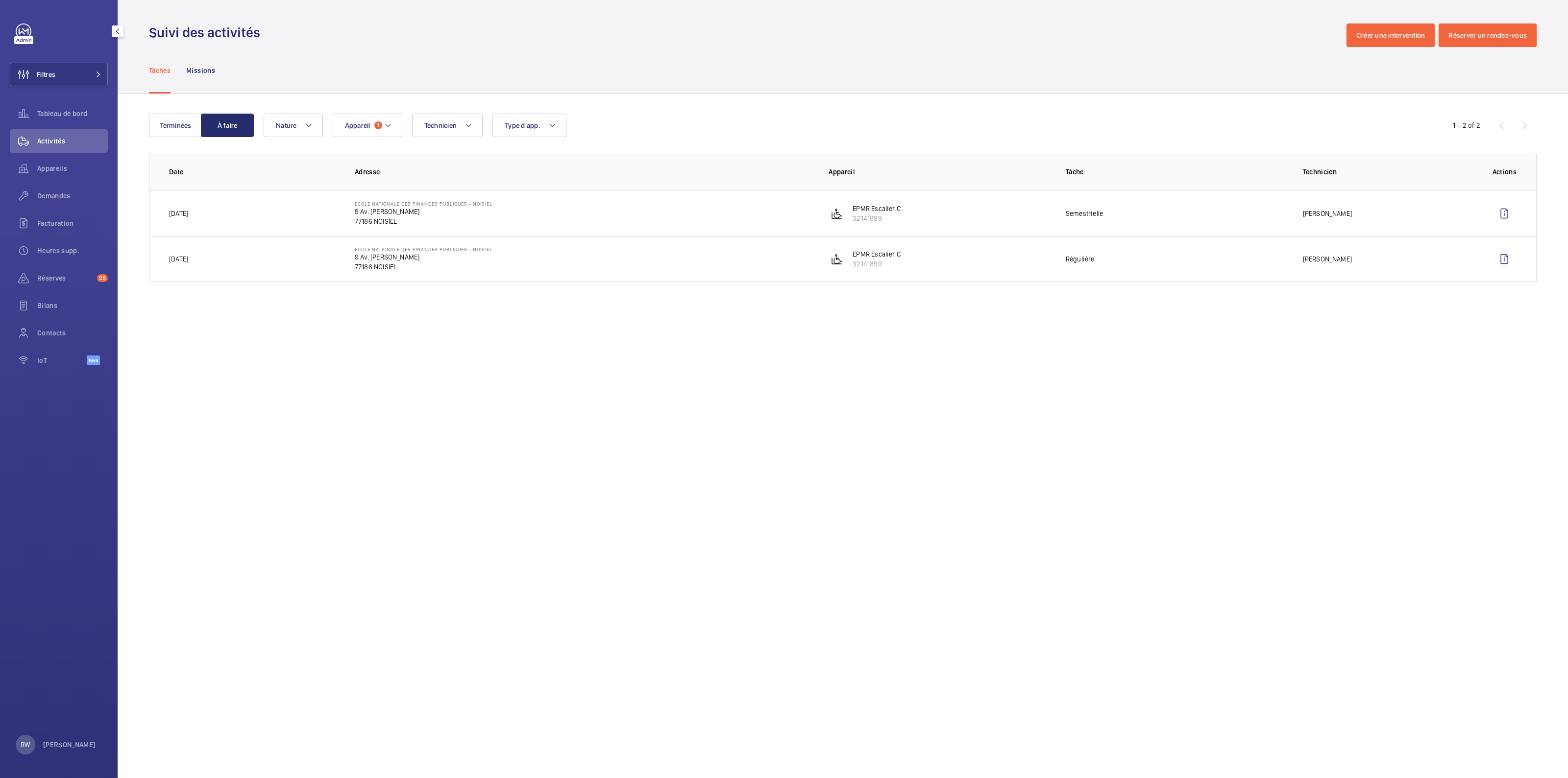
click at [26, 39] on div at bounding box center [23, 40] width 19 height 8
